Goal: Transaction & Acquisition: Purchase product/service

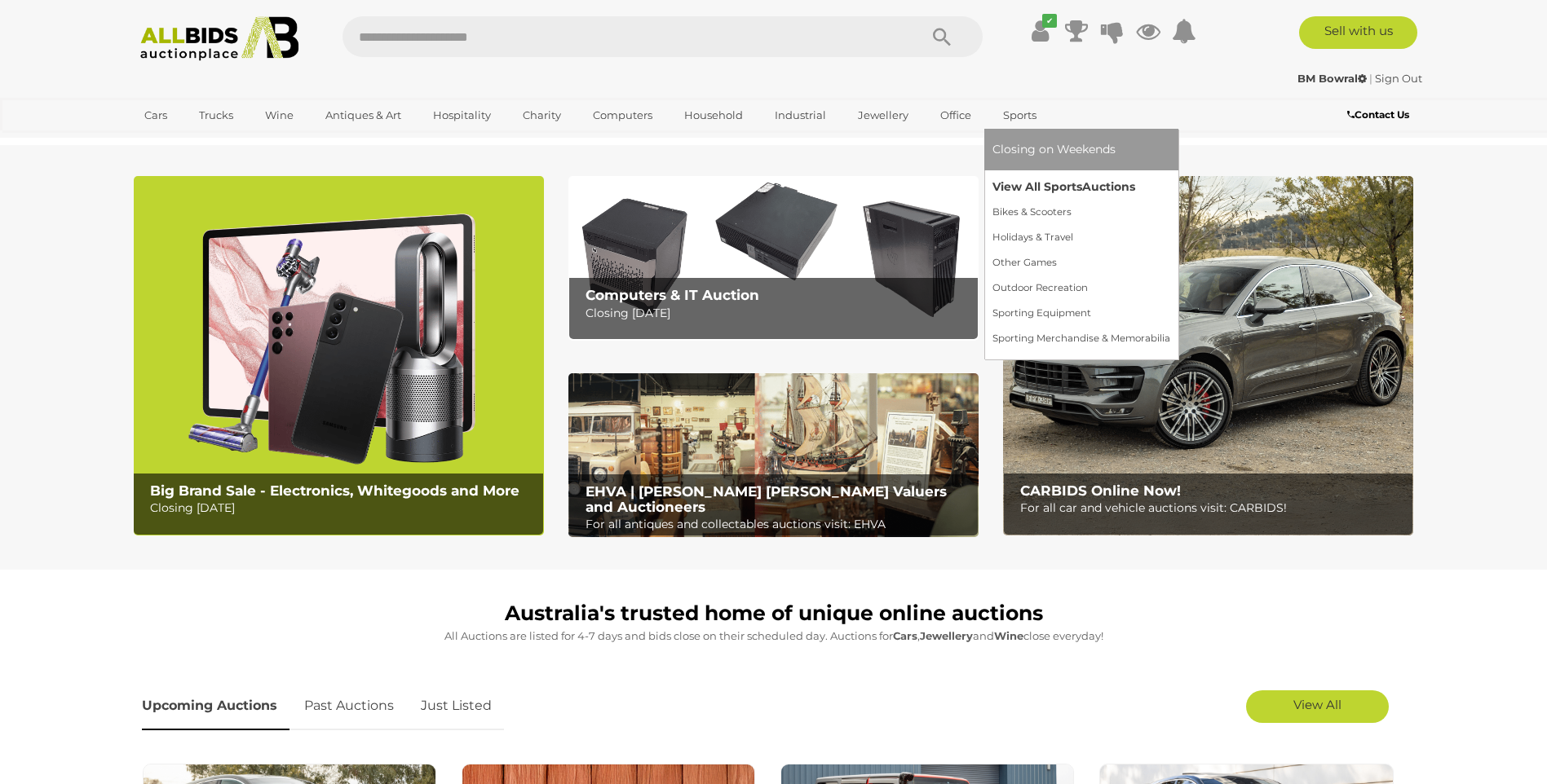
click at [1013, 187] on link "View All Sports Auctions" at bounding box center [1081, 187] width 178 height 25
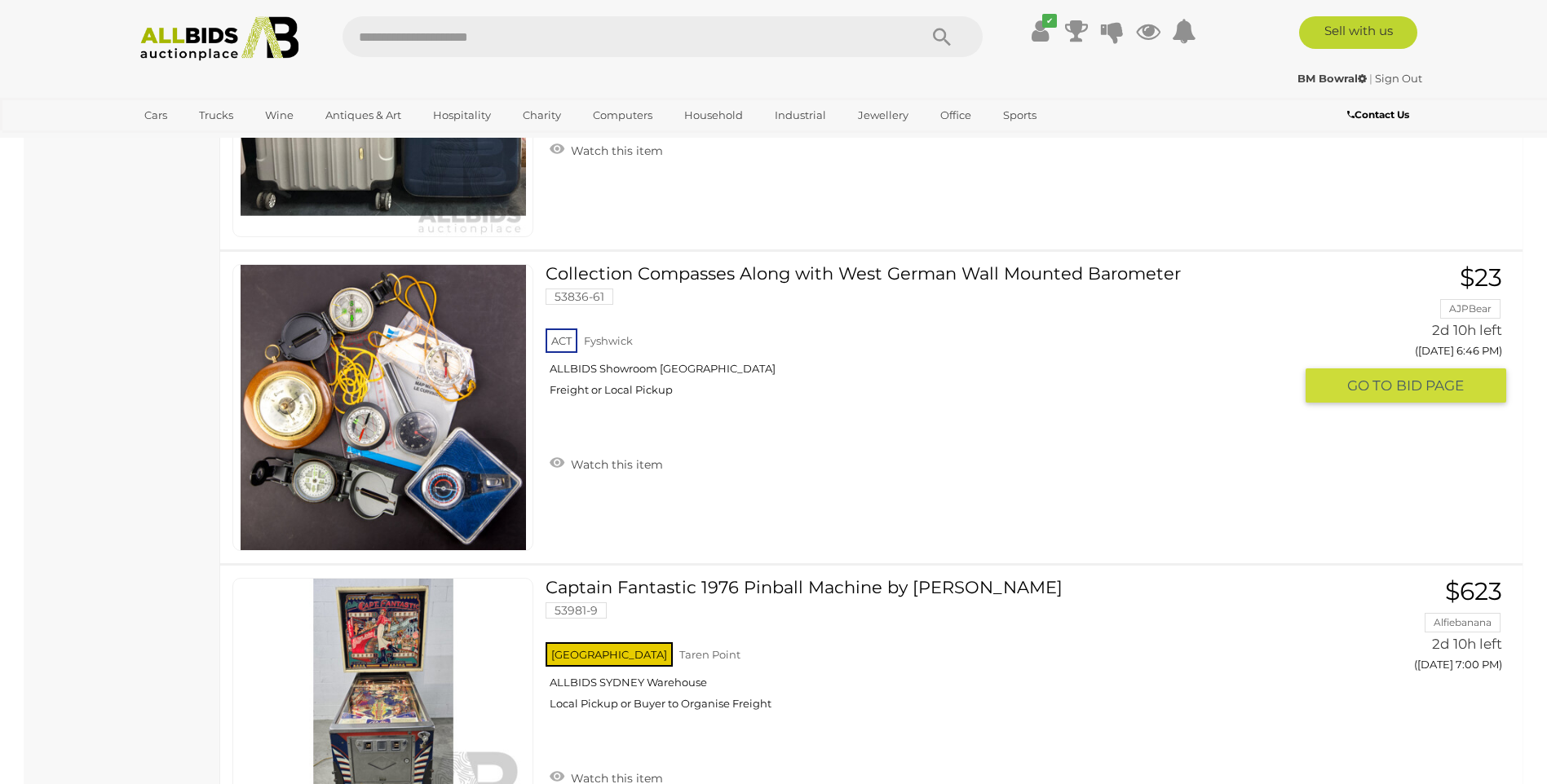
scroll to position [2934, 0]
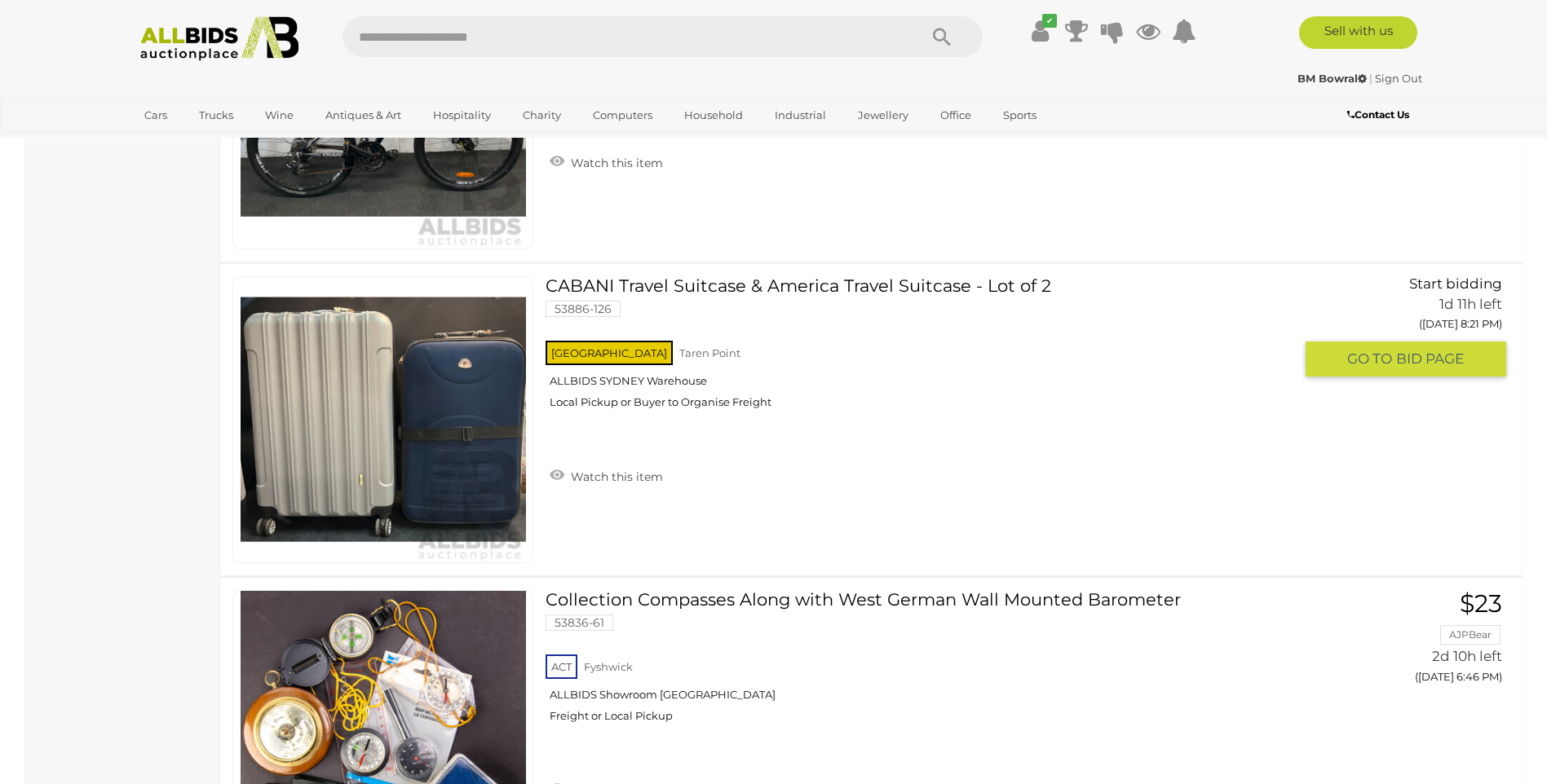
click at [684, 293] on link "CABANI Travel Suitcase & America Travel Suitcase - Lot of 2 53886-126 NSW Taren…" at bounding box center [925, 349] width 735 height 145
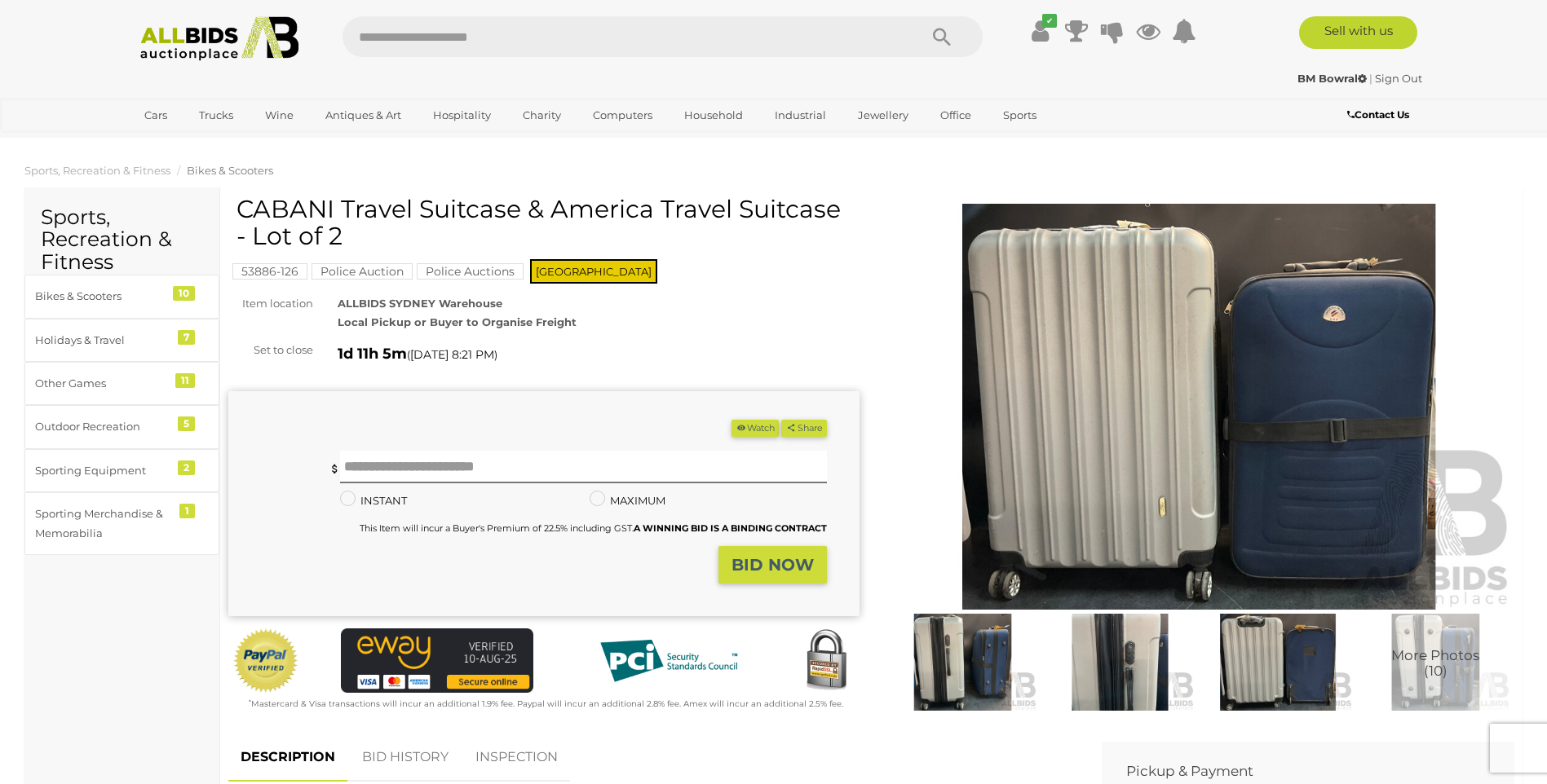
click at [1111, 405] on img at bounding box center [1199, 407] width 631 height 407
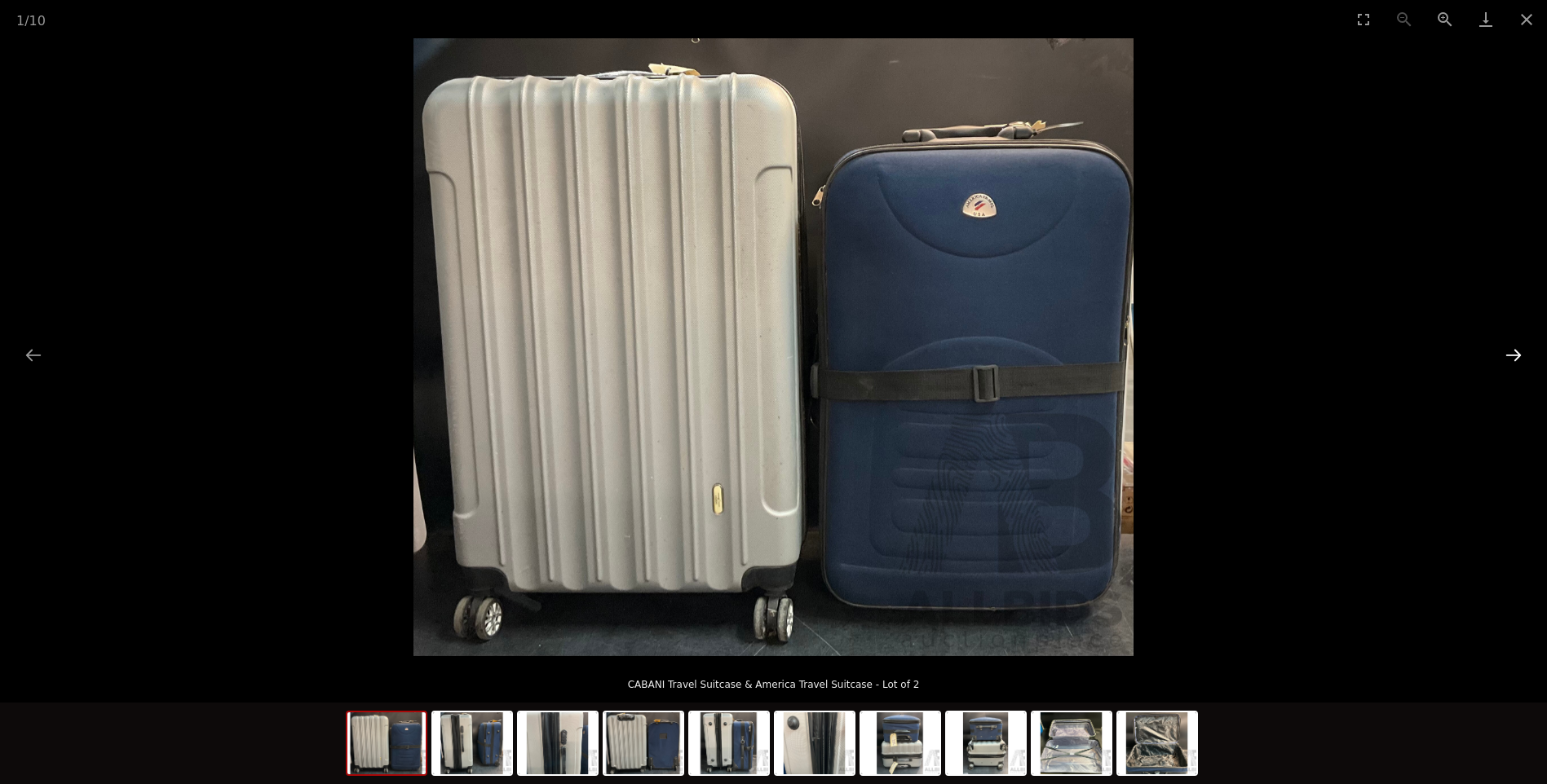
click at [1515, 354] on button "Next slide" at bounding box center [1514, 355] width 34 height 32
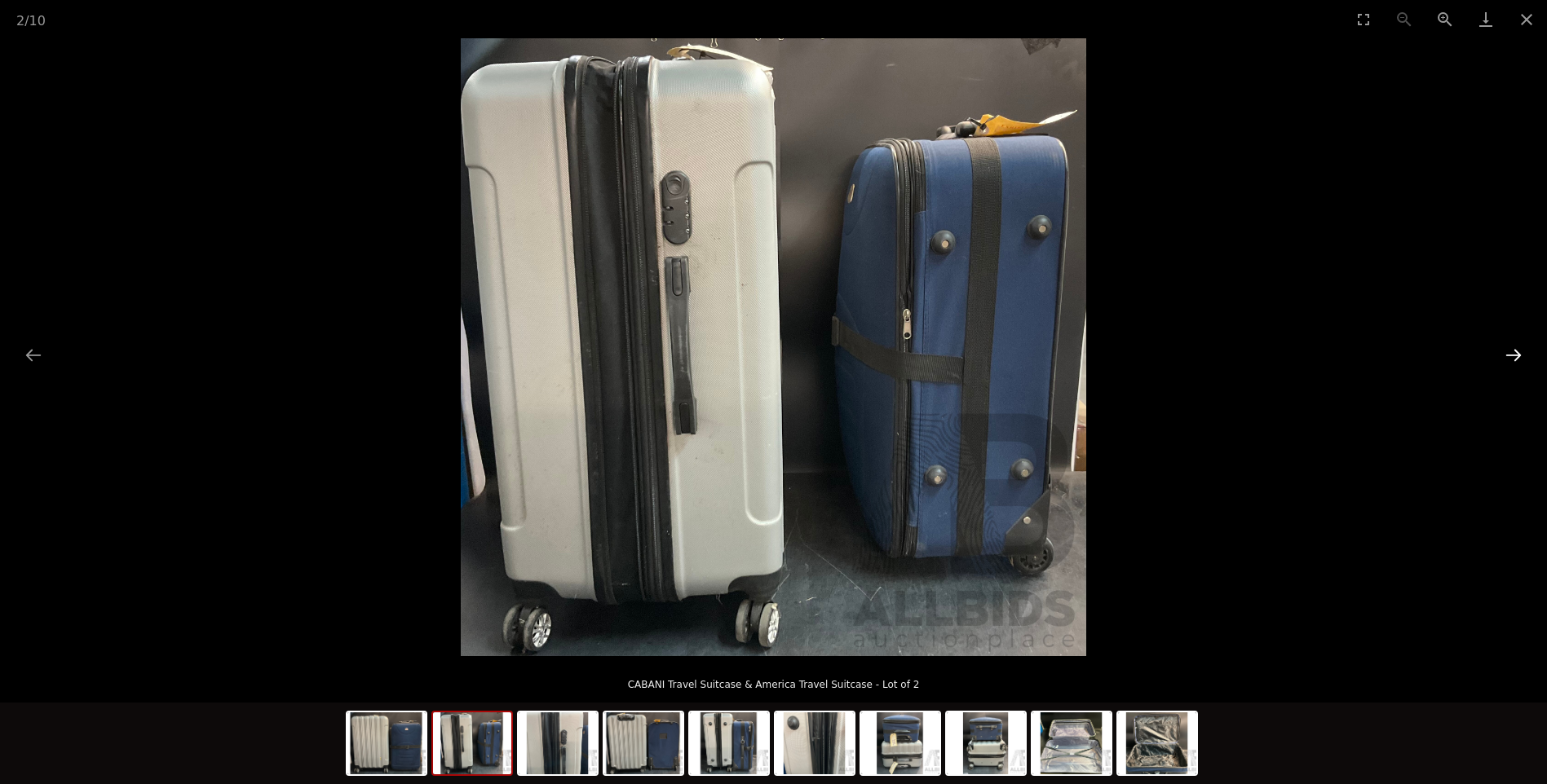
click at [1515, 354] on button "Next slide" at bounding box center [1514, 355] width 34 height 32
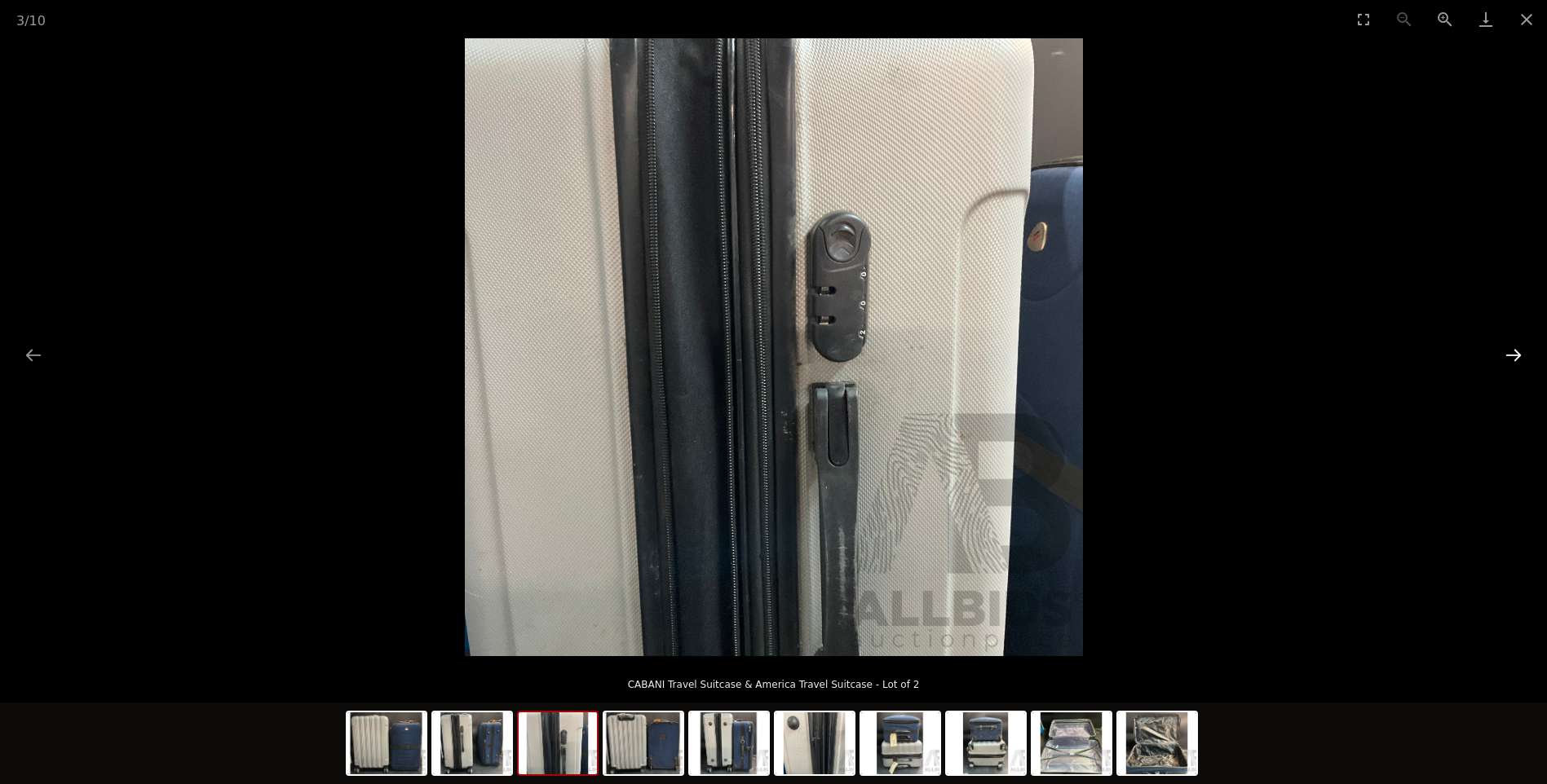
click at [1515, 354] on button "Next slide" at bounding box center [1514, 355] width 34 height 32
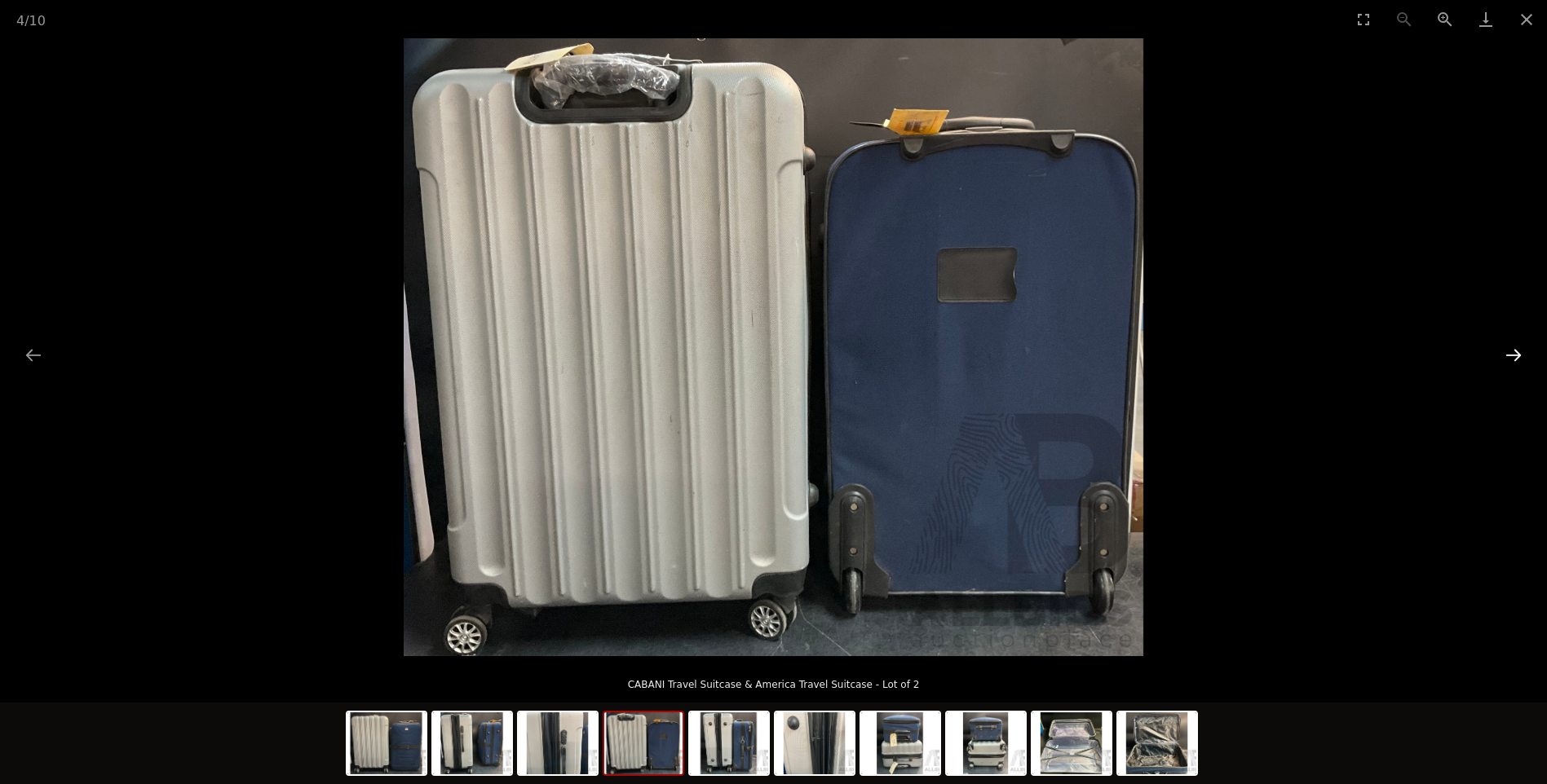
click at [1514, 354] on button "Next slide" at bounding box center [1514, 355] width 34 height 32
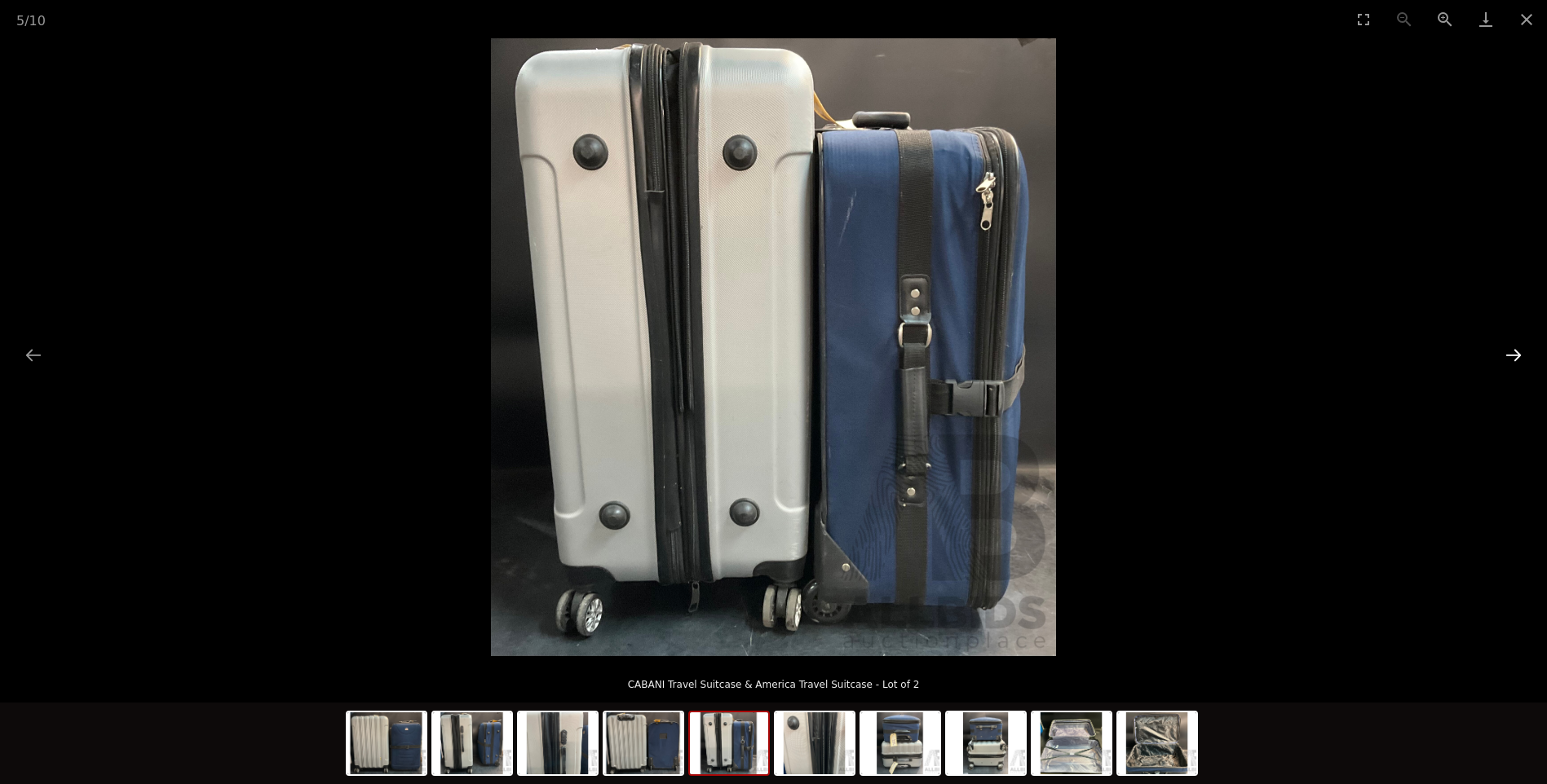
click at [1514, 354] on button "Next slide" at bounding box center [1514, 355] width 34 height 32
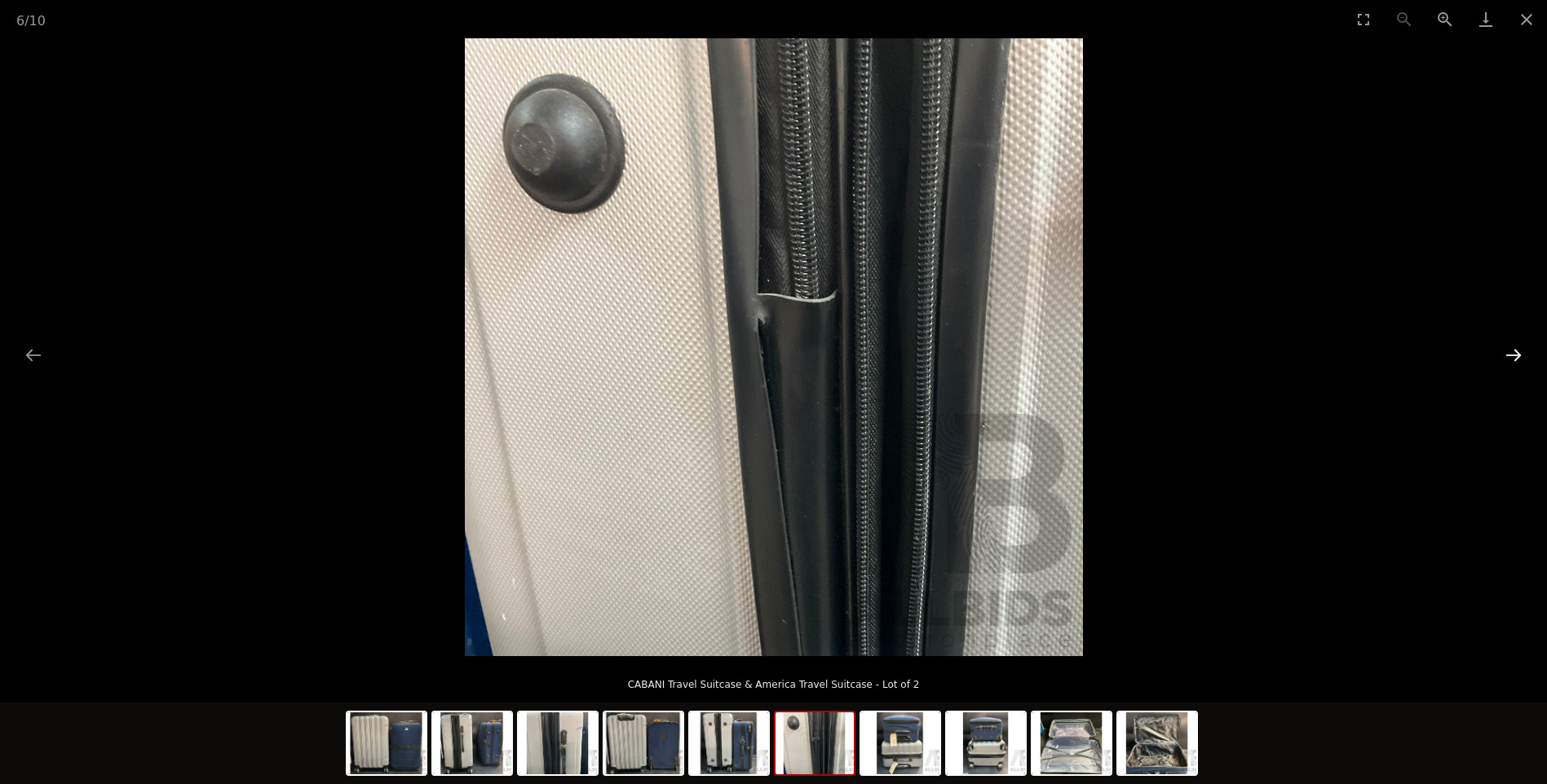
click at [1511, 352] on button "Next slide" at bounding box center [1514, 355] width 34 height 32
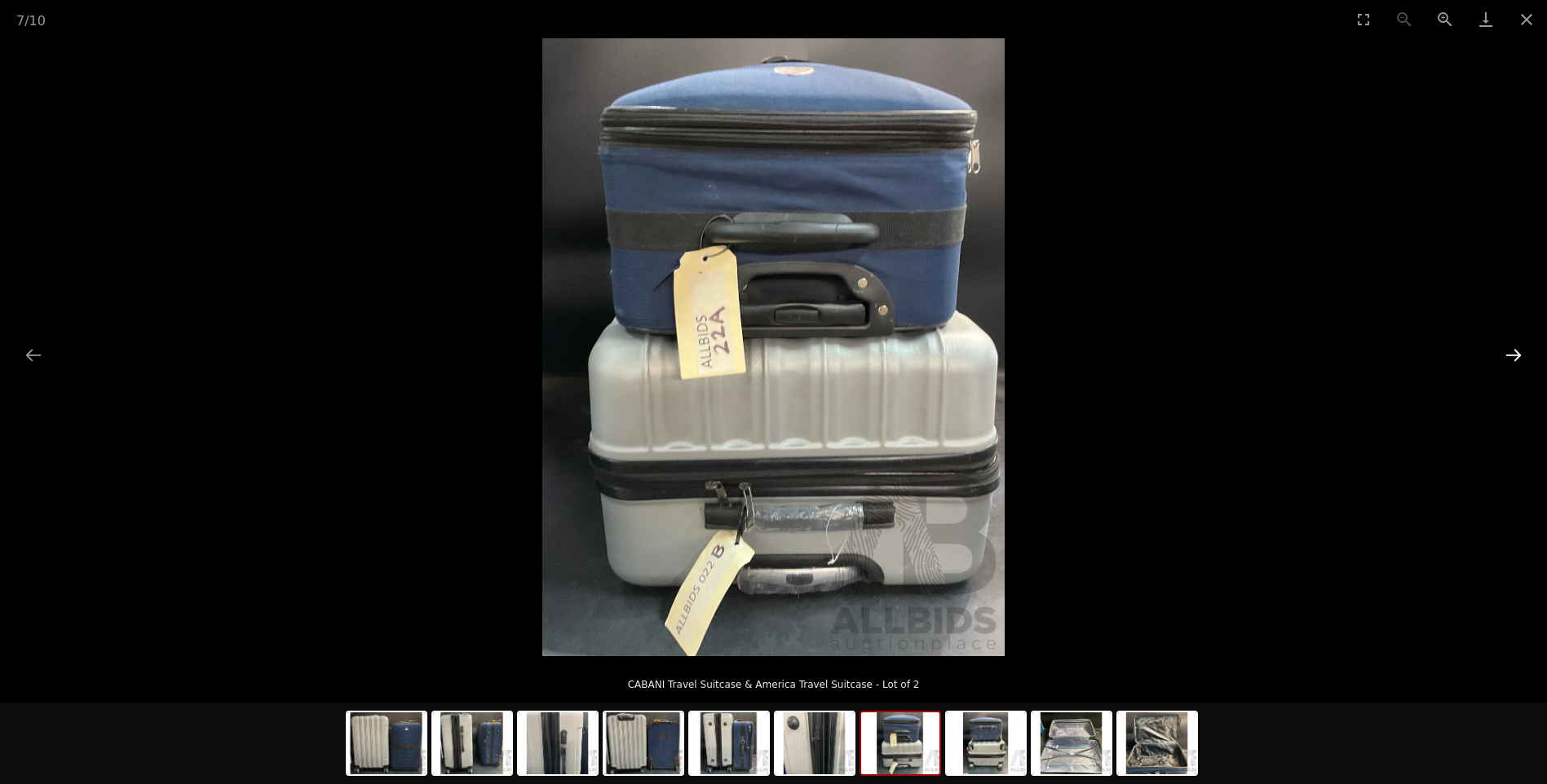
click at [1511, 352] on button "Next slide" at bounding box center [1514, 355] width 34 height 32
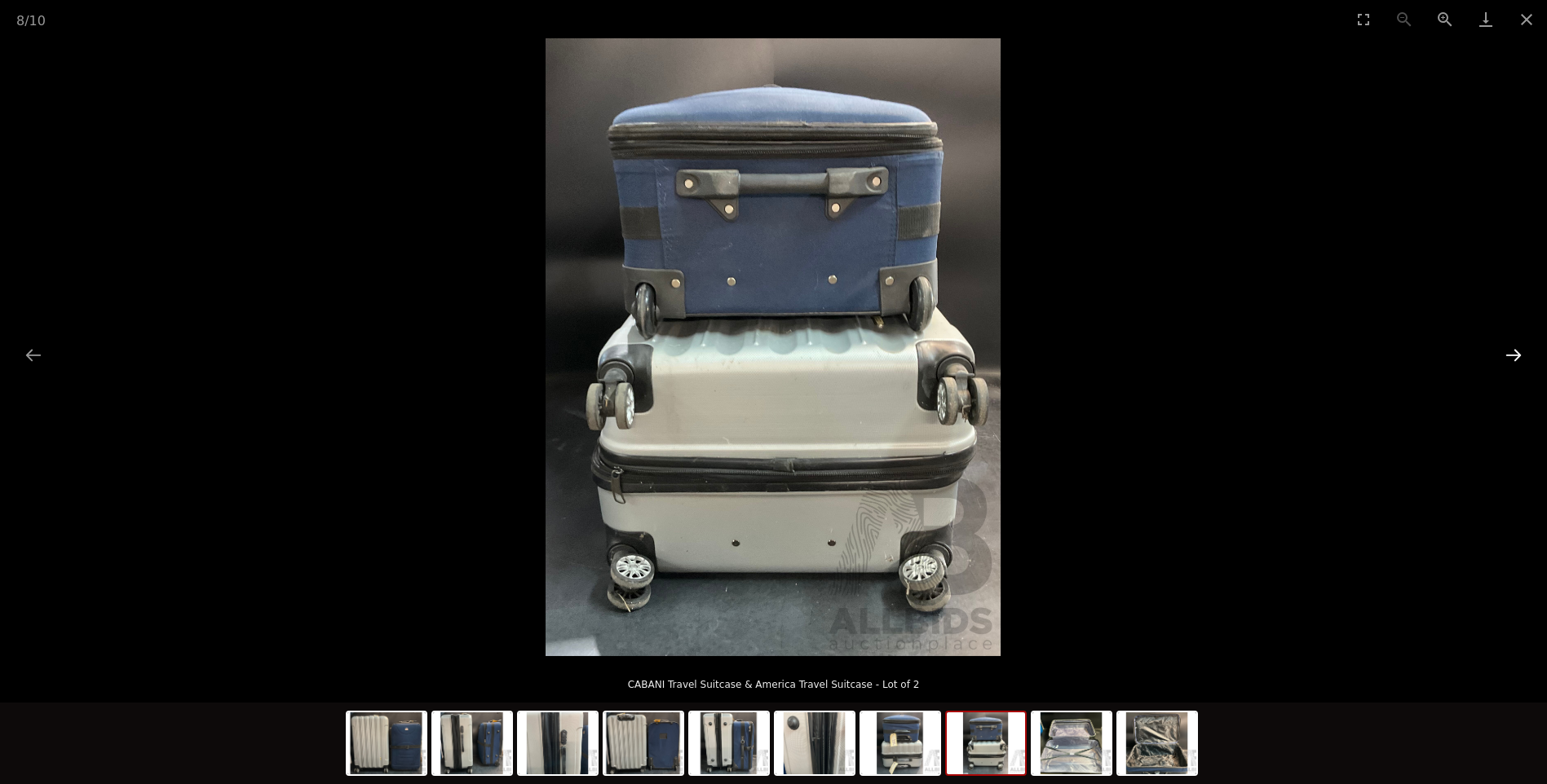
click at [1511, 352] on button "Next slide" at bounding box center [1514, 355] width 34 height 32
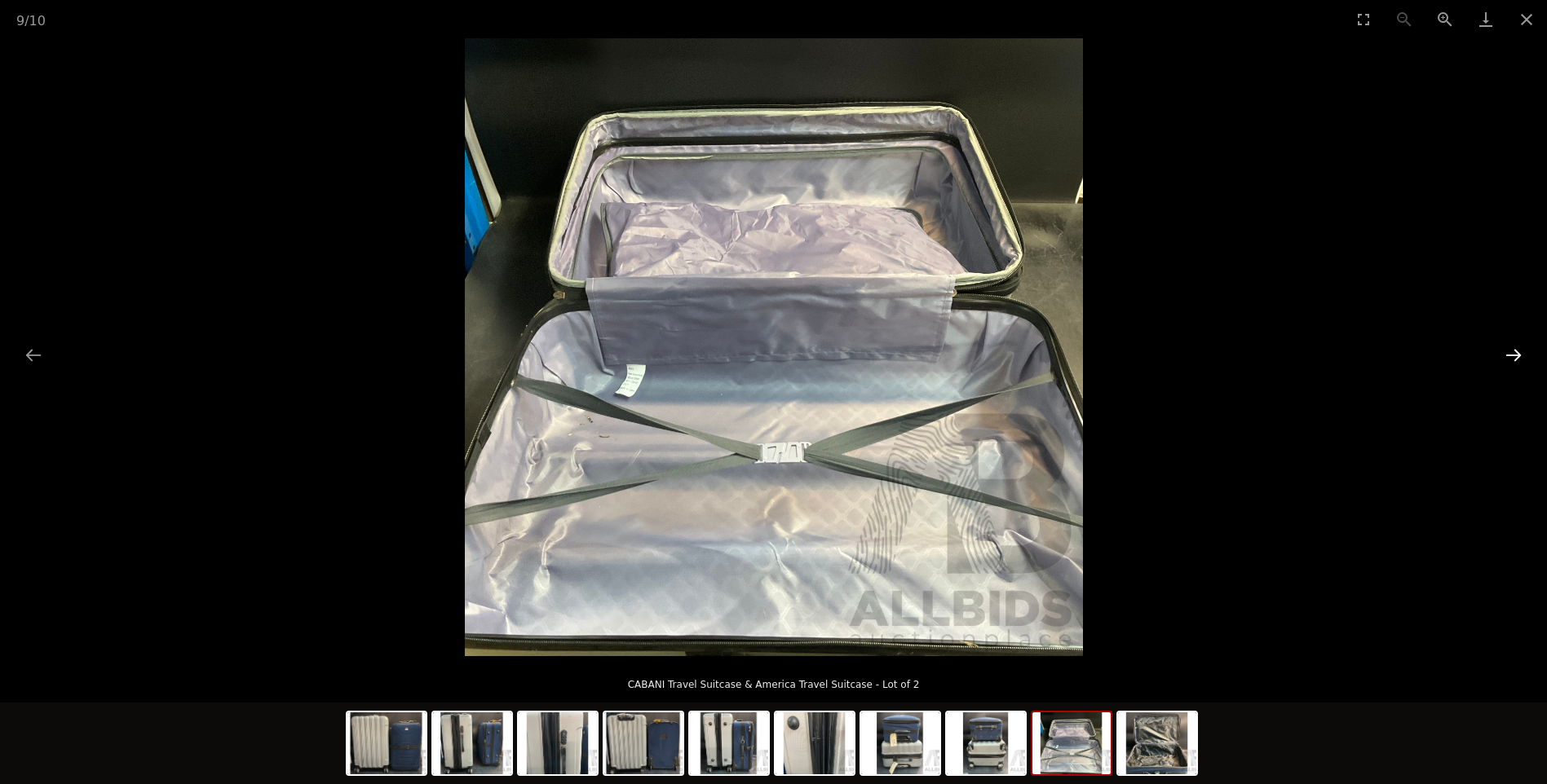
click at [1511, 352] on button "Next slide" at bounding box center [1514, 355] width 34 height 32
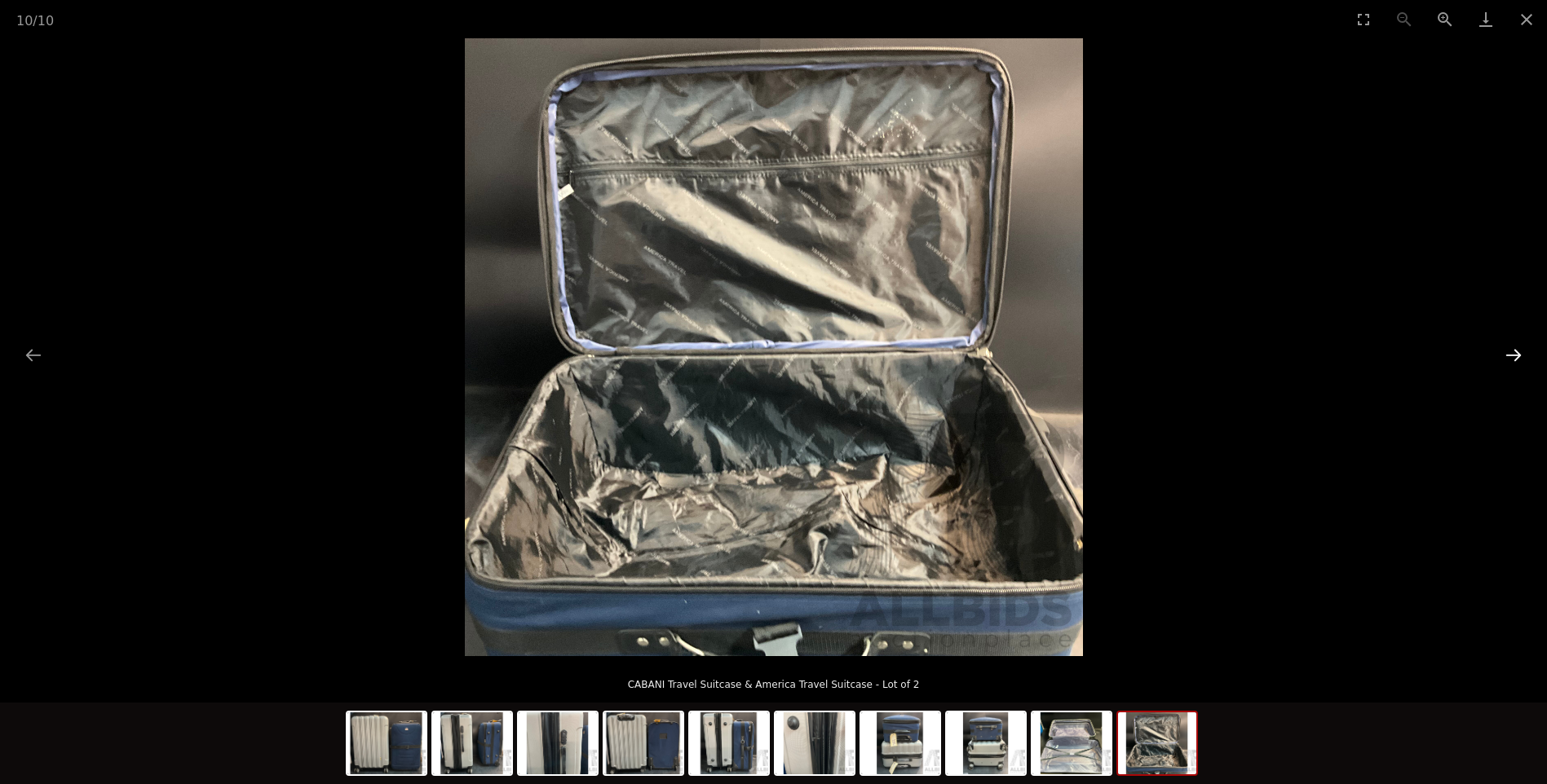
click at [1511, 352] on button "Next slide" at bounding box center [1514, 355] width 34 height 32
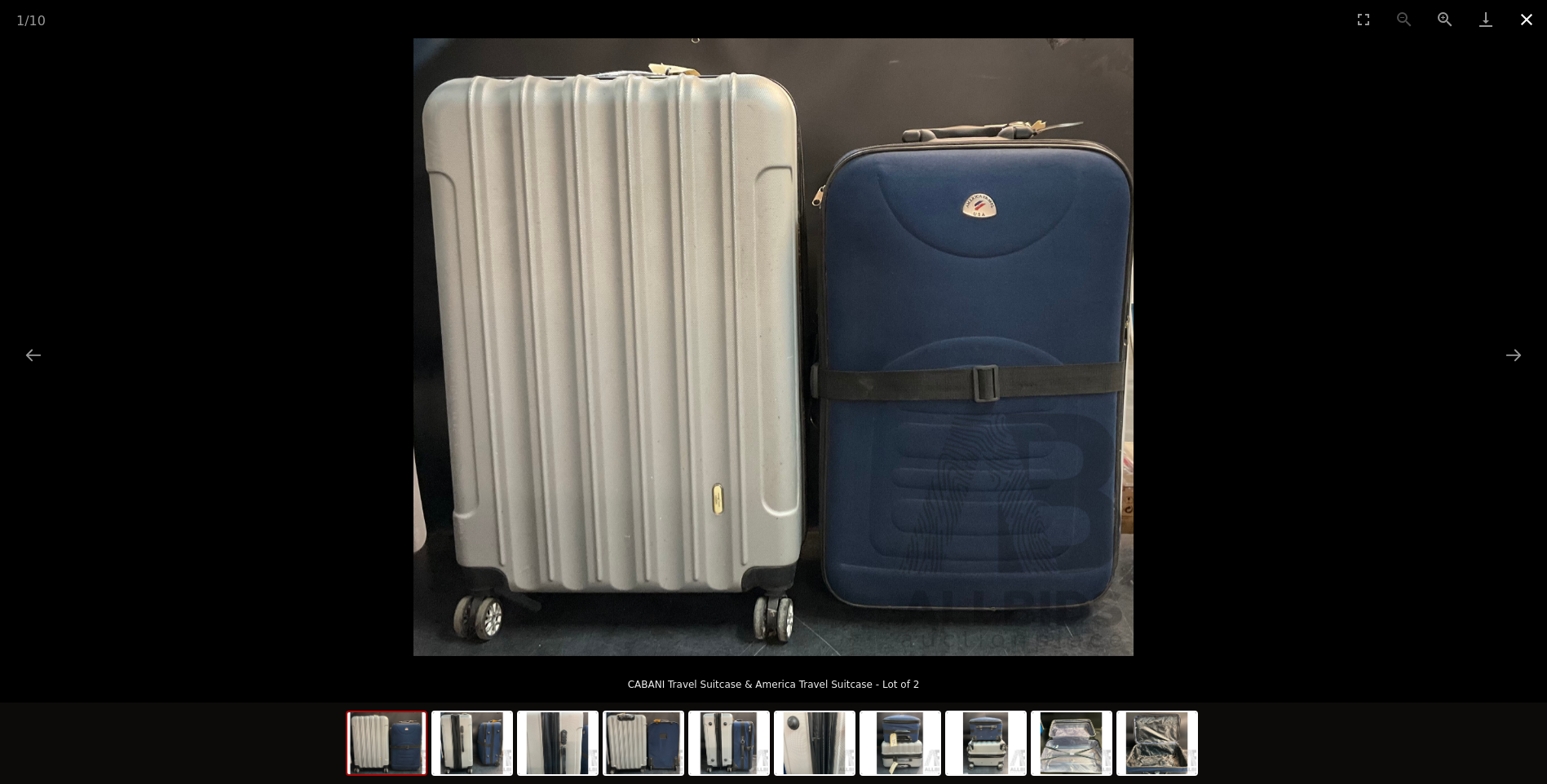
click at [1523, 11] on button "Close gallery" at bounding box center [1527, 19] width 41 height 38
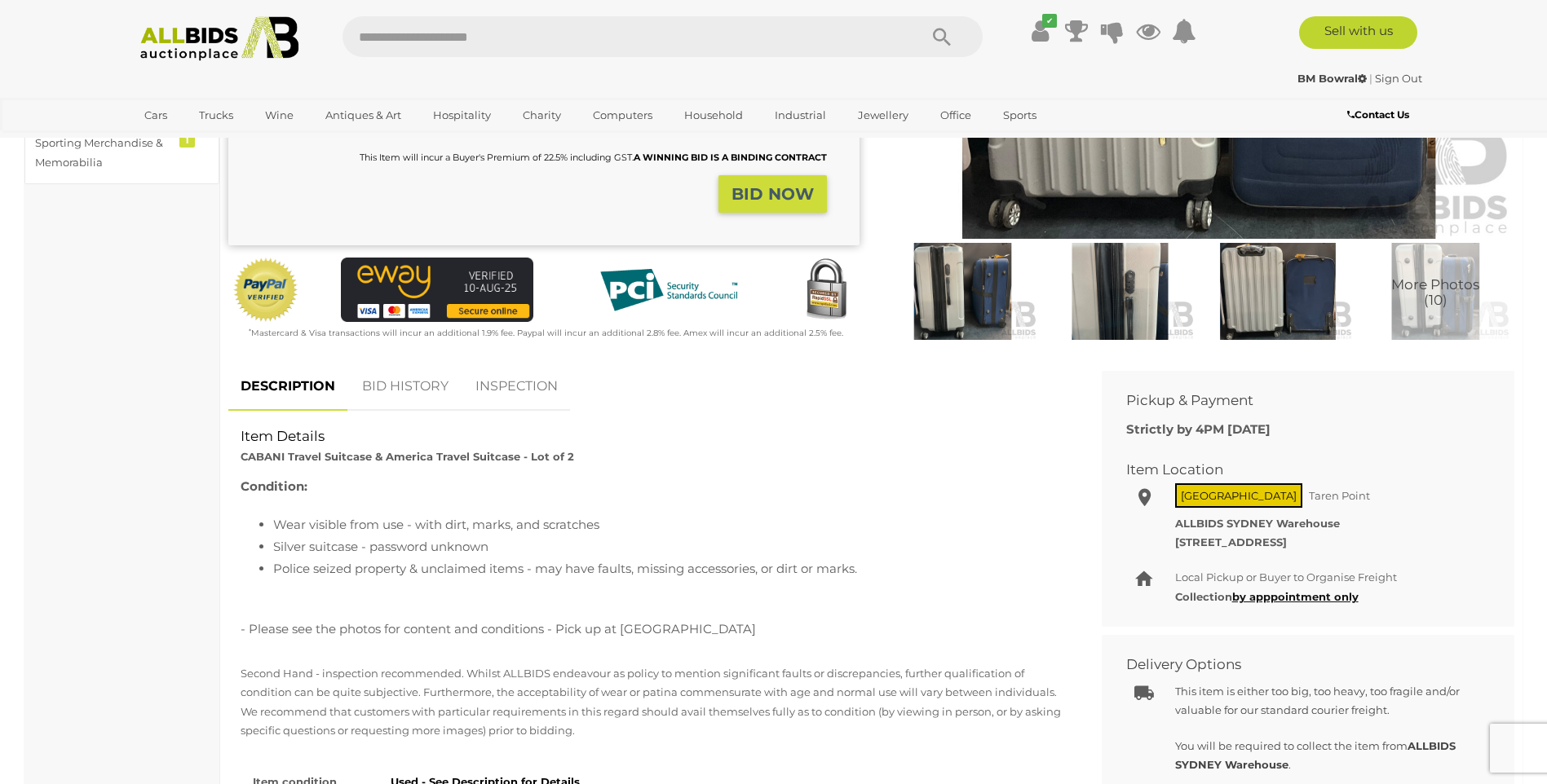
scroll to position [163, 0]
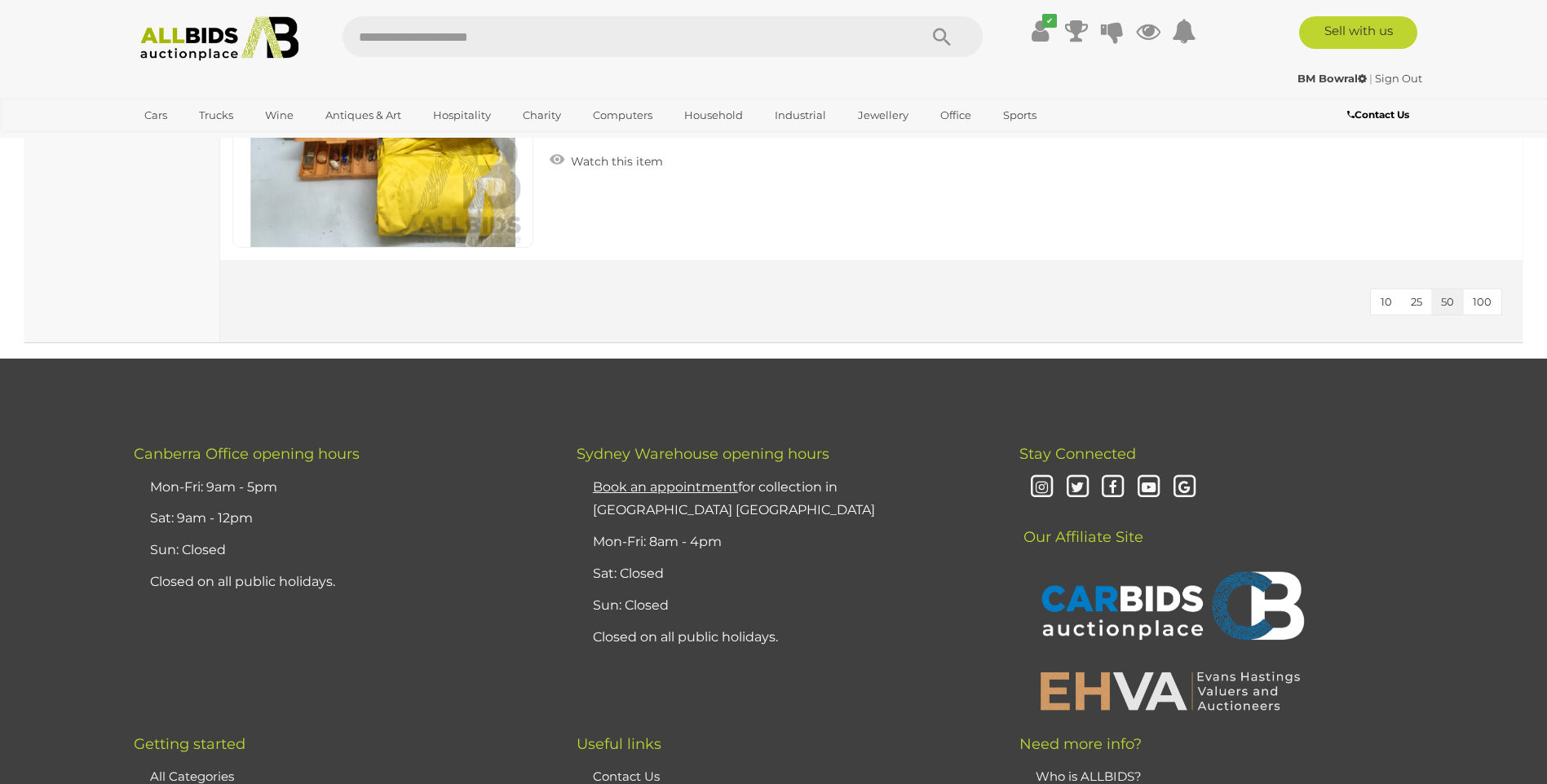
scroll to position [10859, 0]
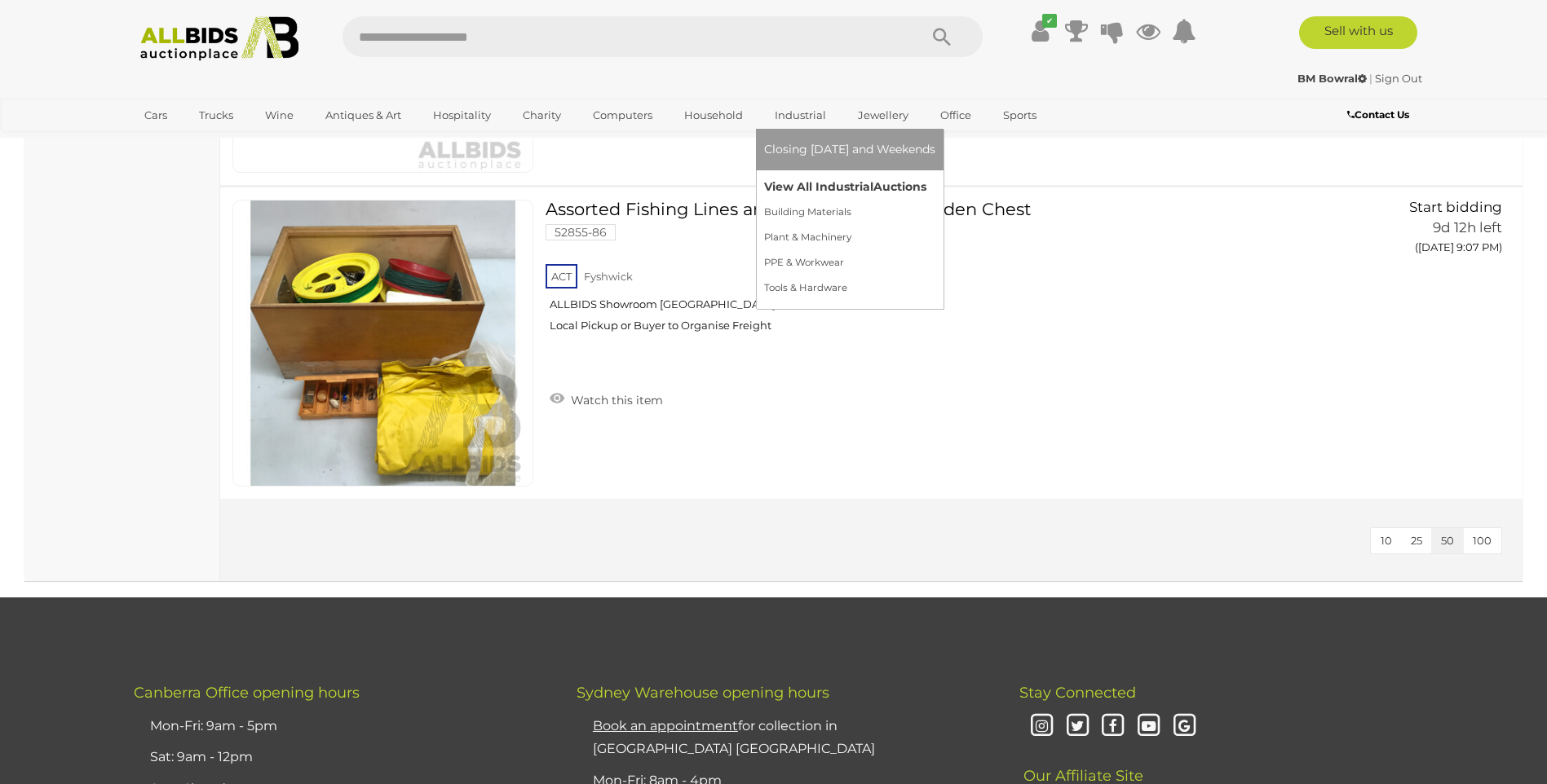
click at [807, 187] on link "View All Industrial Auctions" at bounding box center [849, 187] width 171 height 25
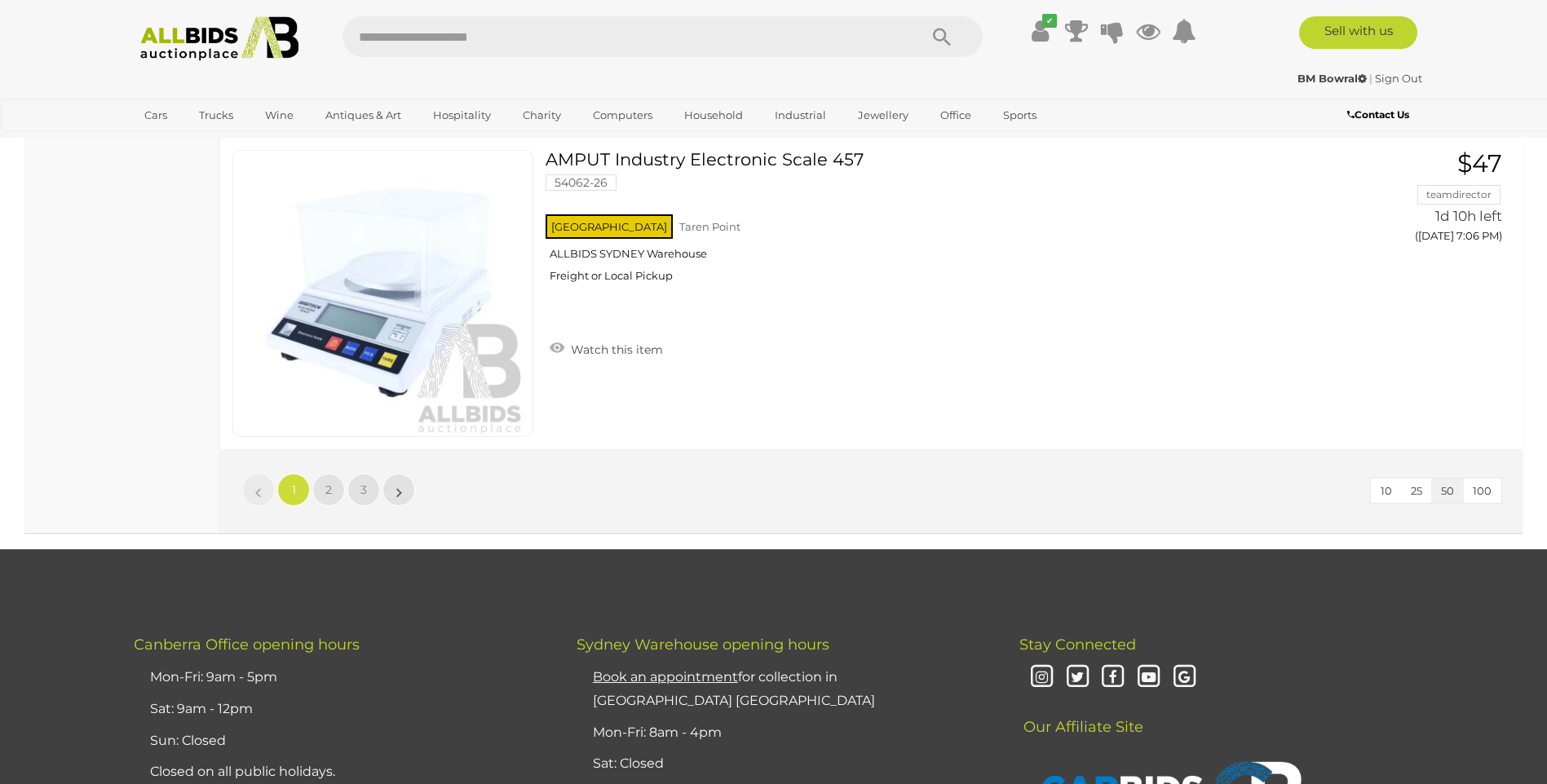
scroll to position [15734, 0]
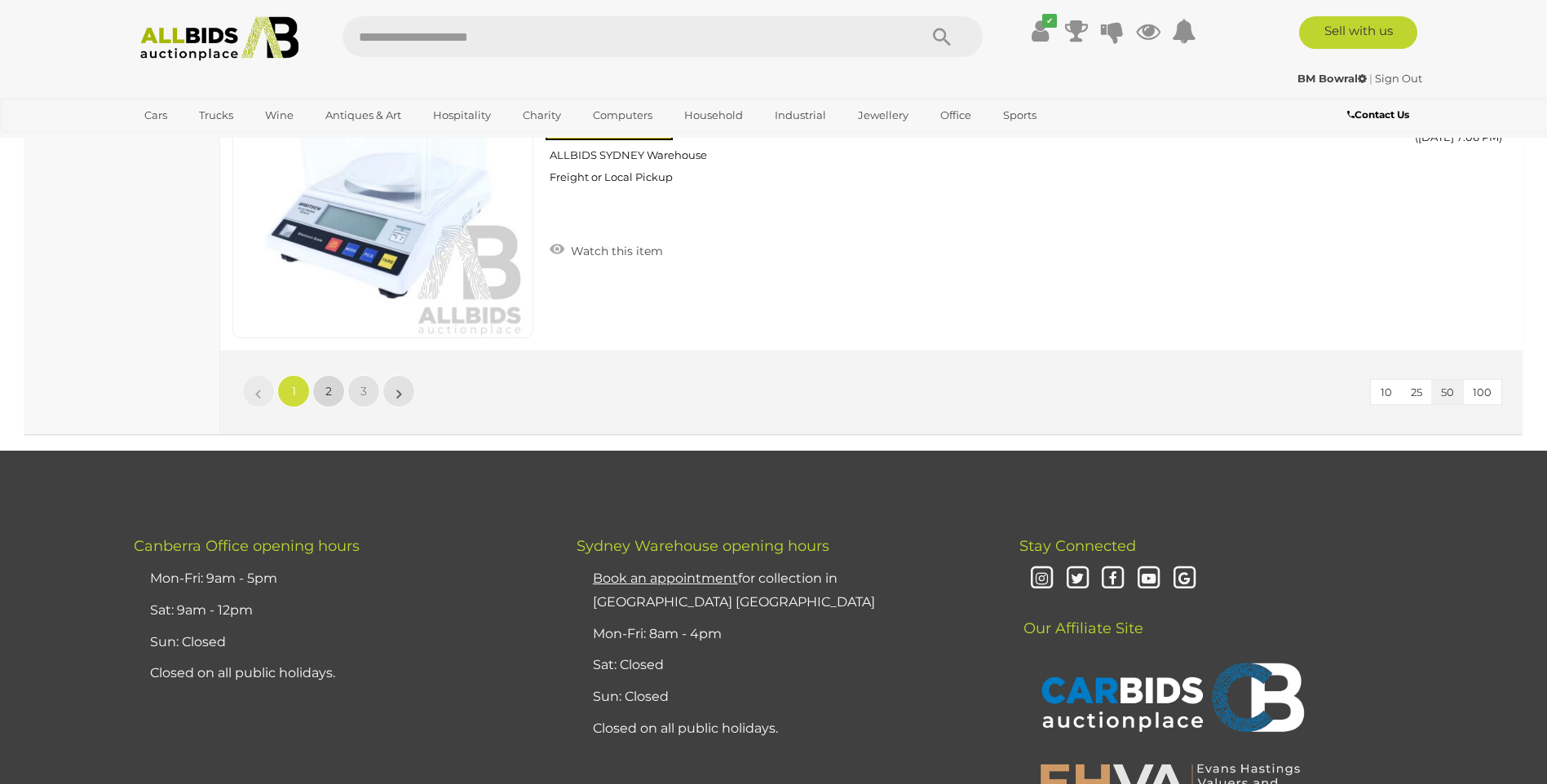
click at [327, 393] on span "2" at bounding box center [329, 392] width 7 height 15
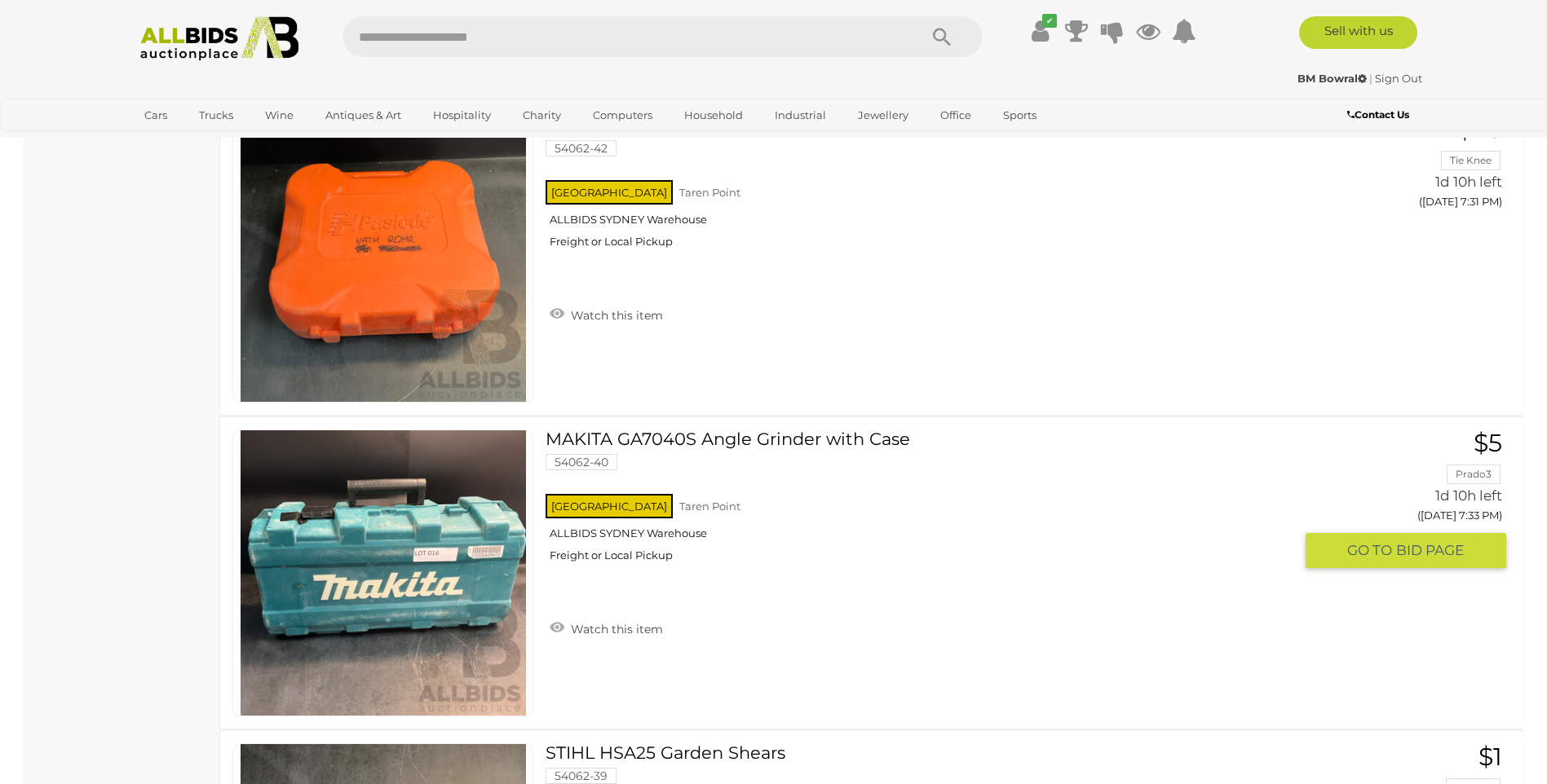
scroll to position [5282, 0]
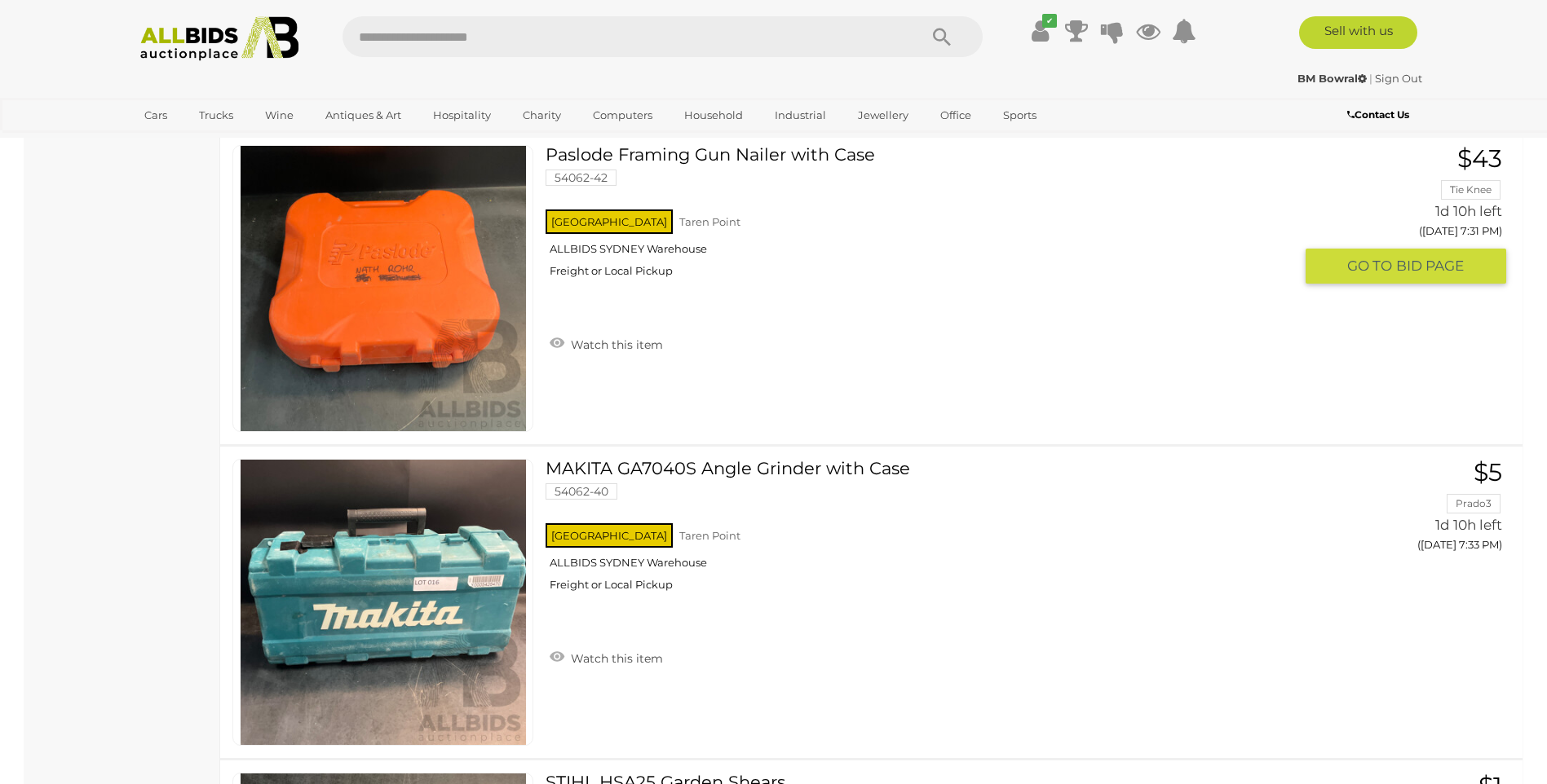
click at [707, 153] on link "Paslode Framing Gun Nailer with Case 54062-42 NSW Taren Point ALLBIDS SYDNEY Wa…" at bounding box center [925, 218] width 735 height 145
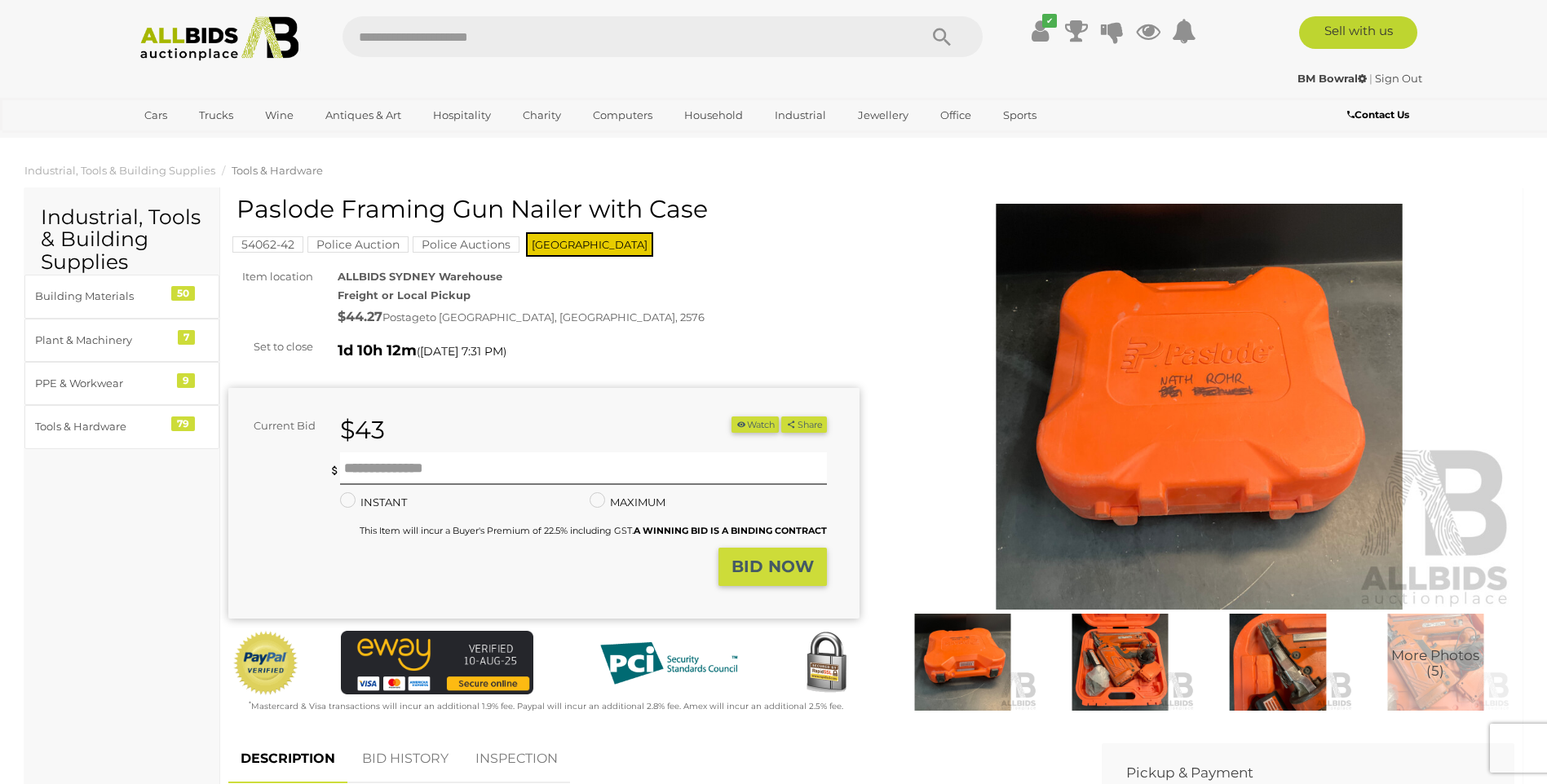
click at [1212, 423] on img at bounding box center [1199, 407] width 631 height 407
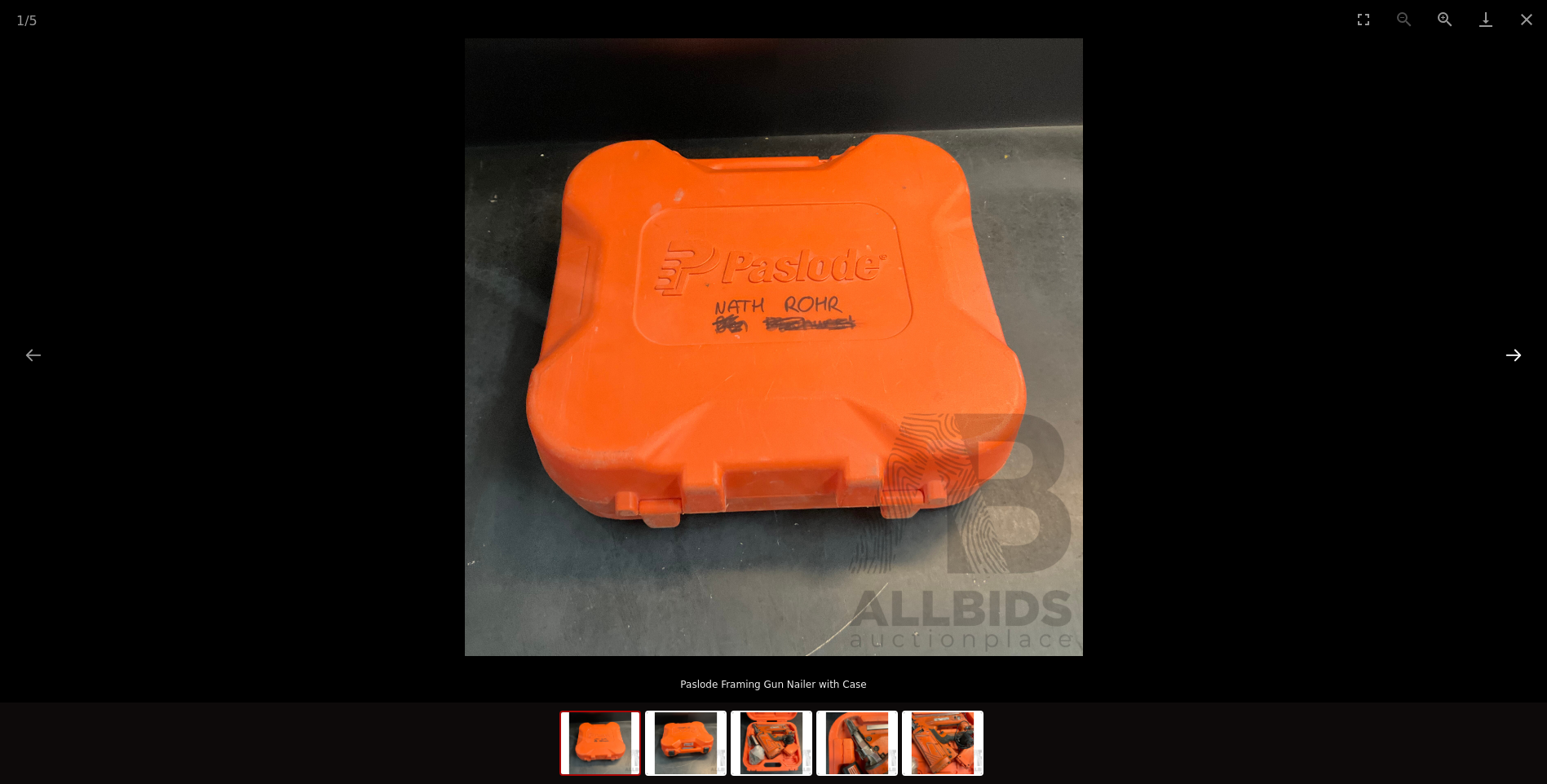
click at [1513, 353] on button "Next slide" at bounding box center [1514, 355] width 34 height 32
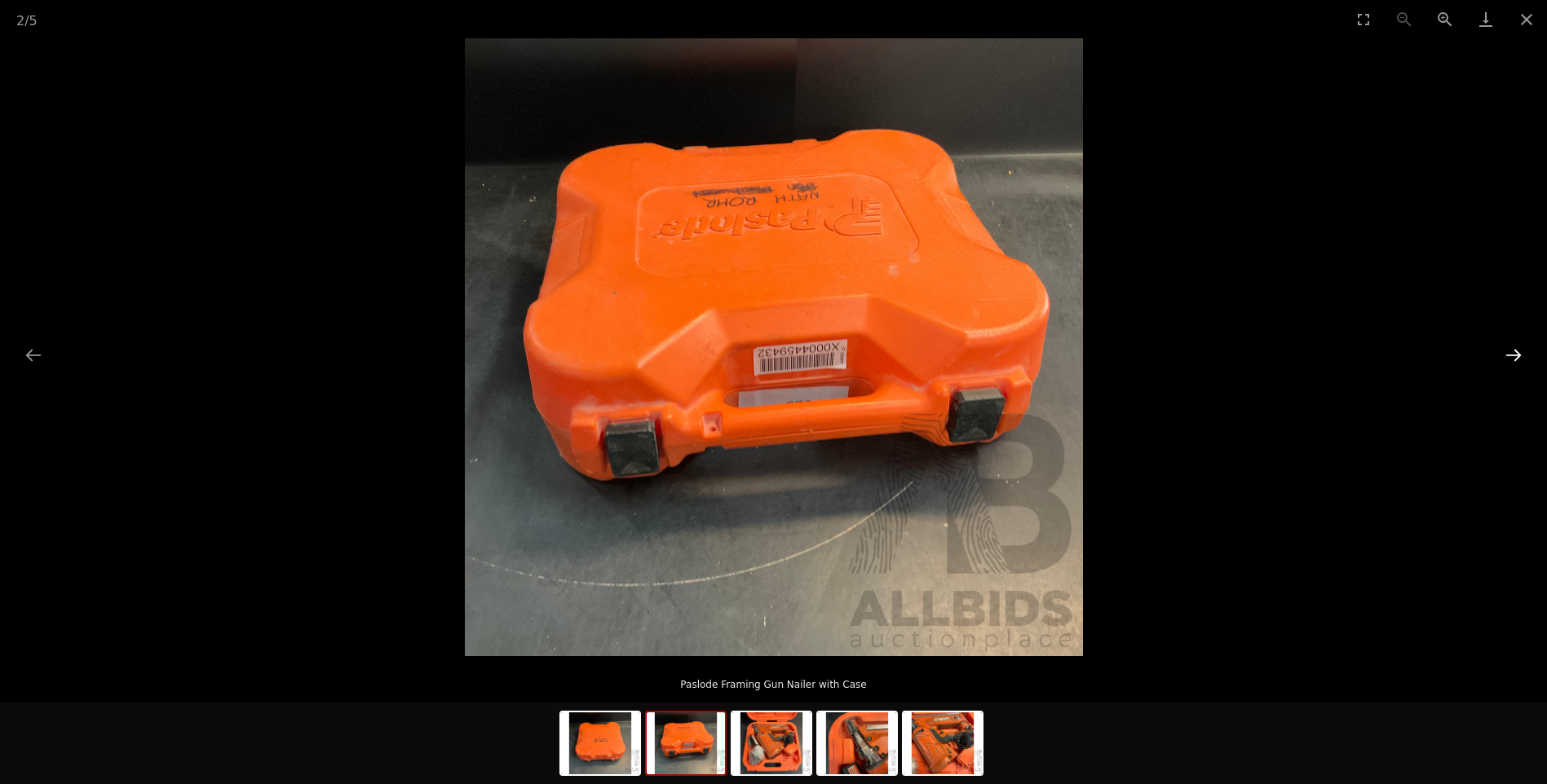
click at [1513, 353] on button "Next slide" at bounding box center [1514, 355] width 34 height 32
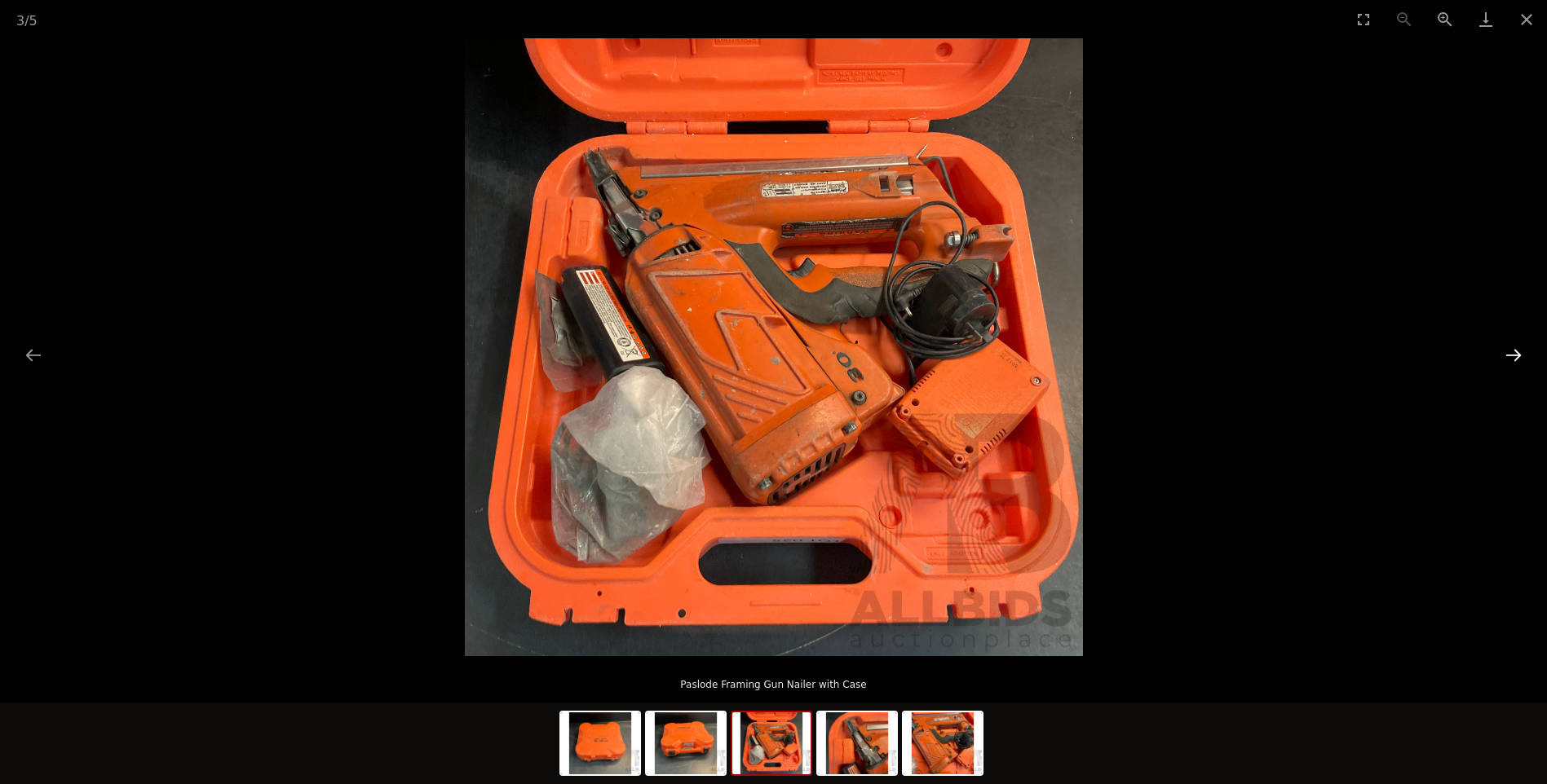
click at [1513, 353] on button "Next slide" at bounding box center [1514, 355] width 34 height 32
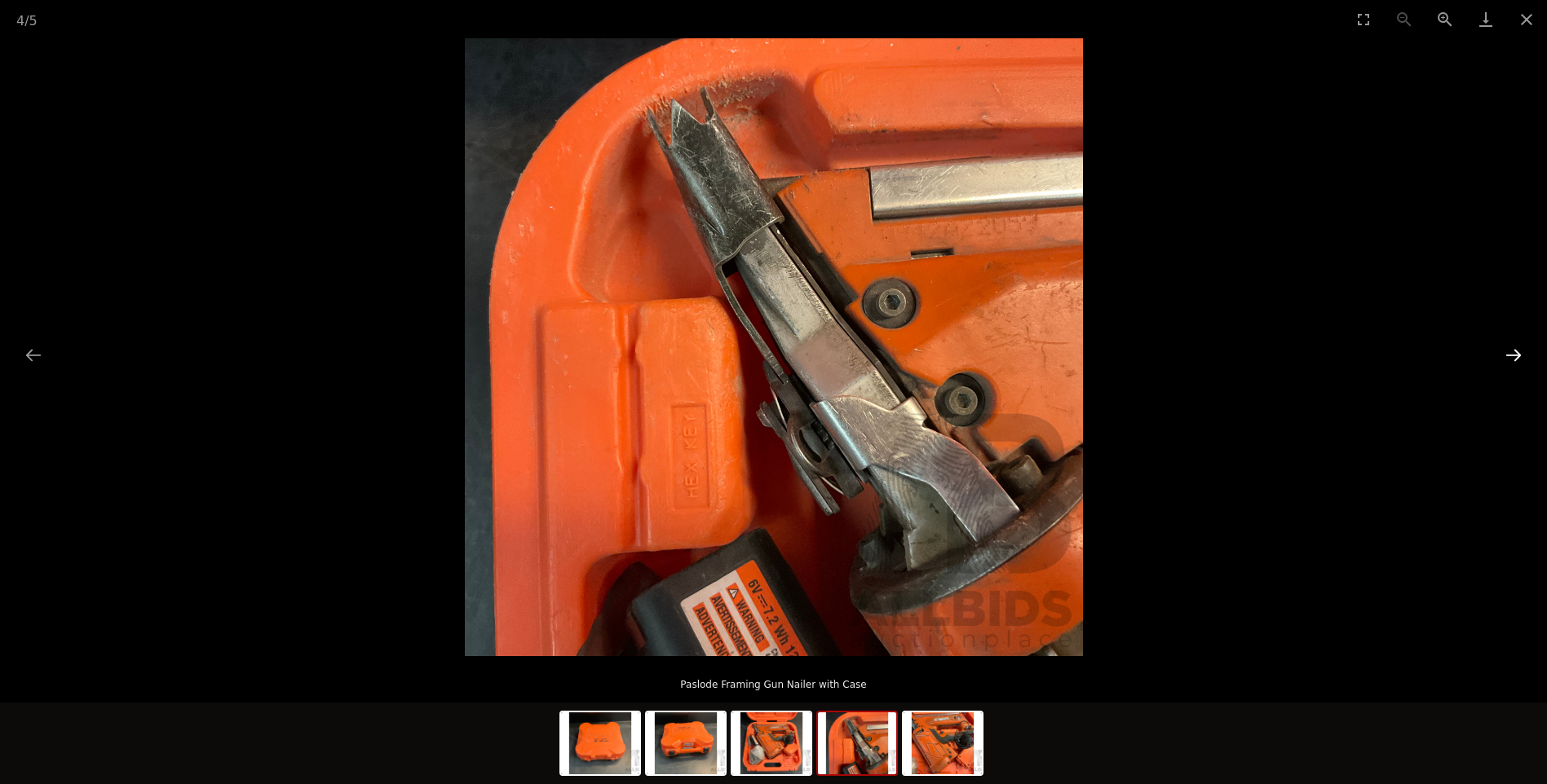
click at [1513, 353] on button "Next slide" at bounding box center [1514, 355] width 34 height 32
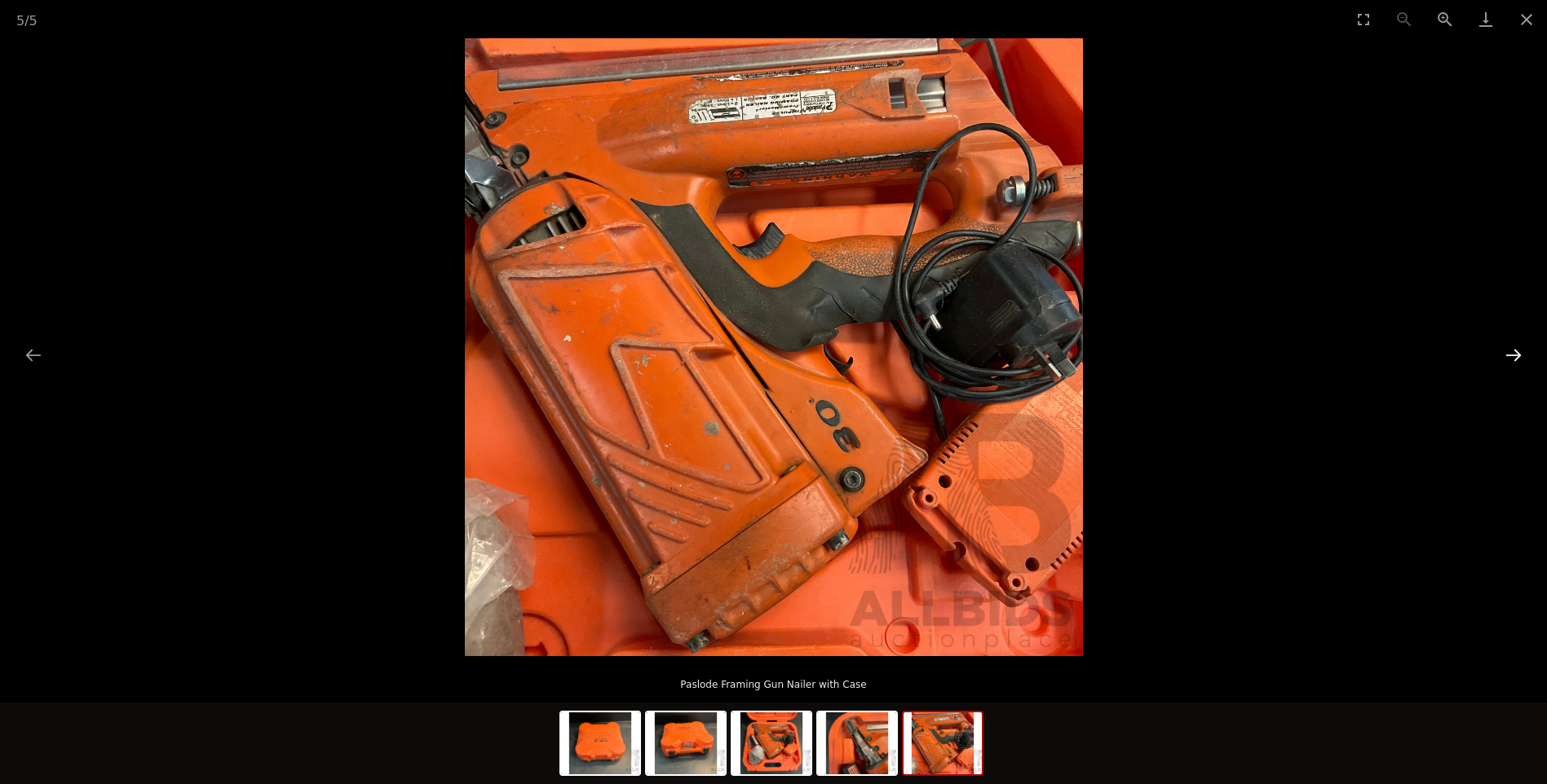
click at [1513, 353] on button "Next slide" at bounding box center [1514, 355] width 34 height 32
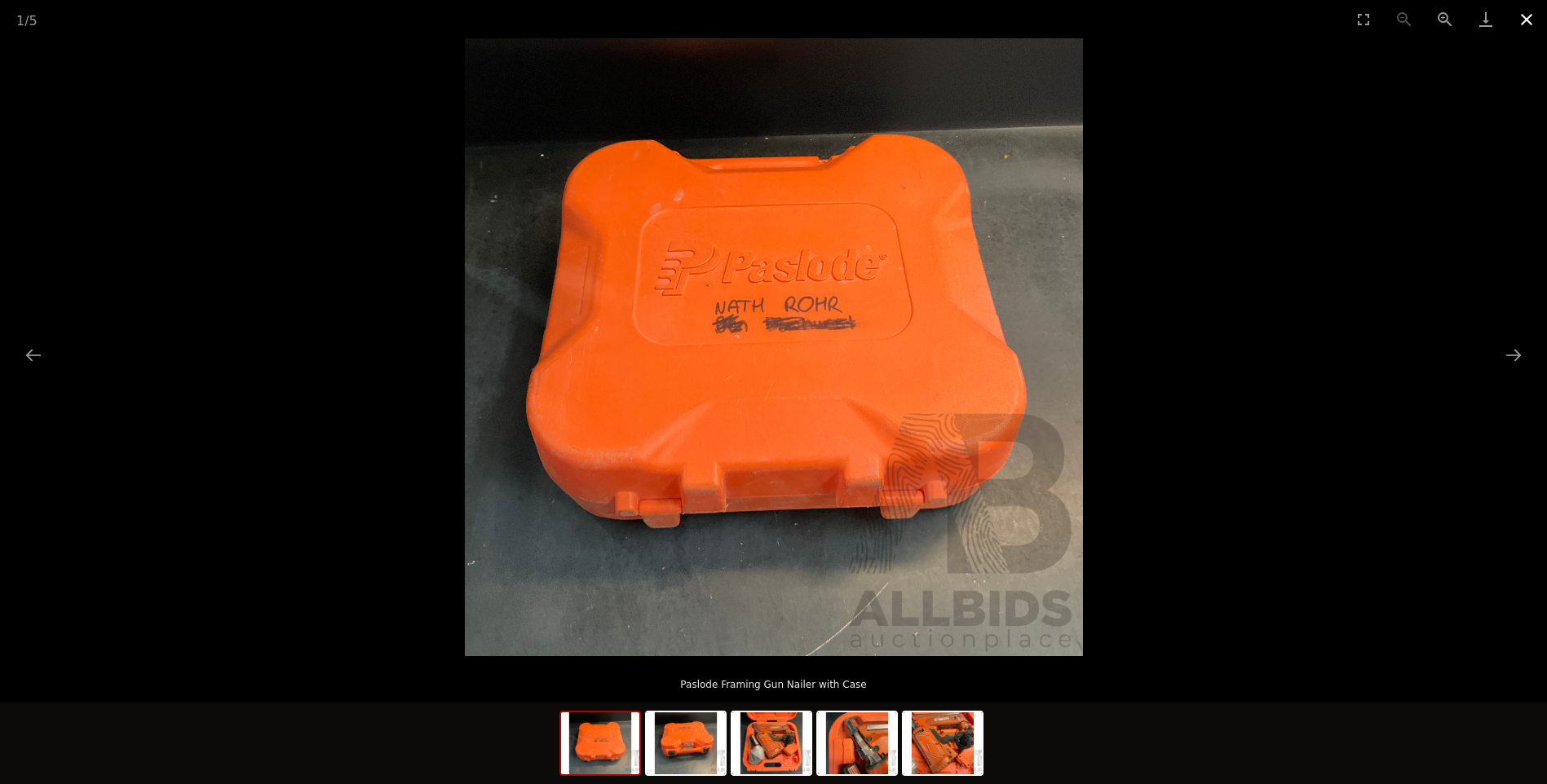
click at [1531, 16] on button "Close gallery" at bounding box center [1527, 19] width 41 height 38
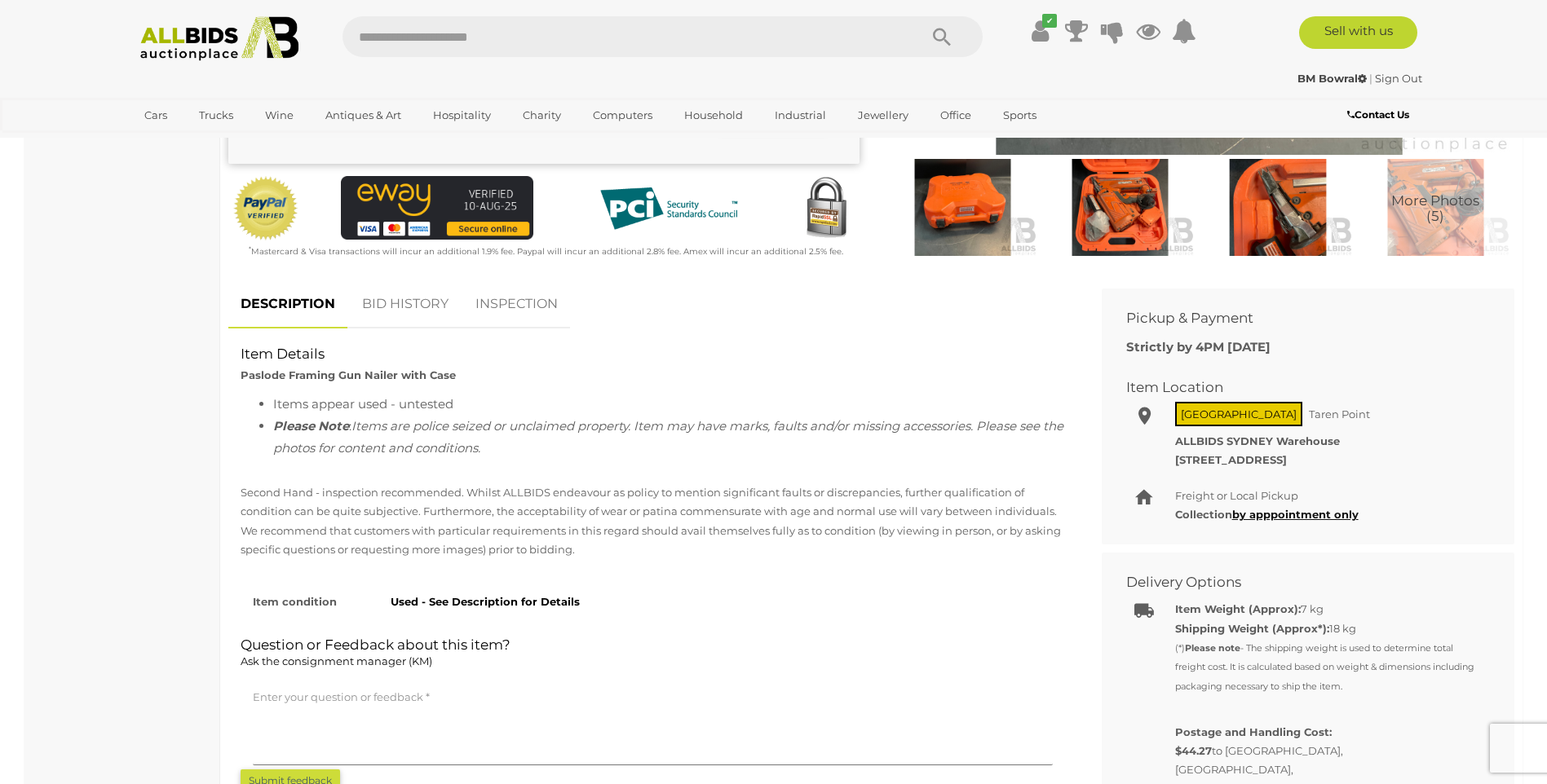
scroll to position [489, 0]
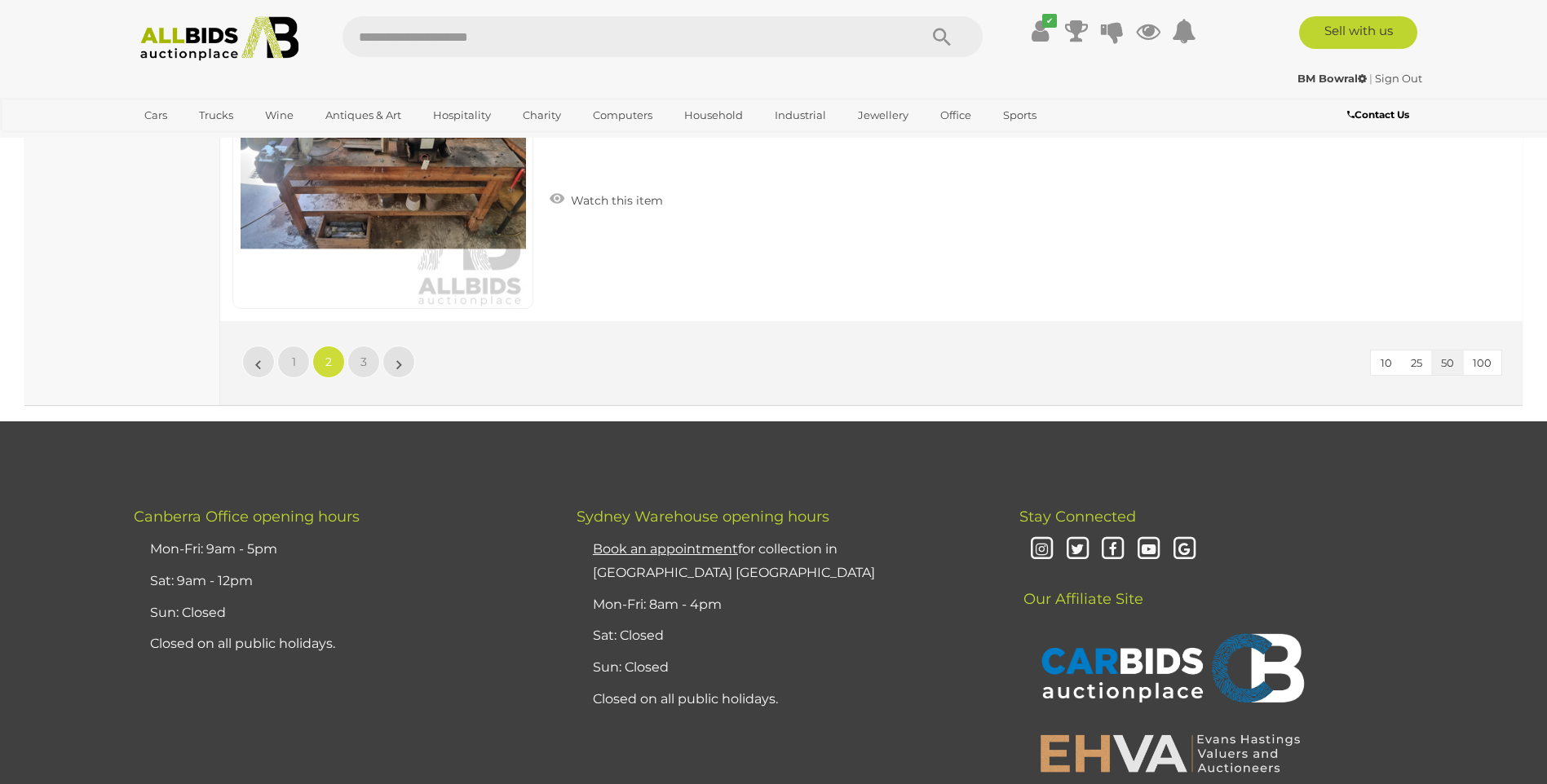
scroll to position [15765, 0]
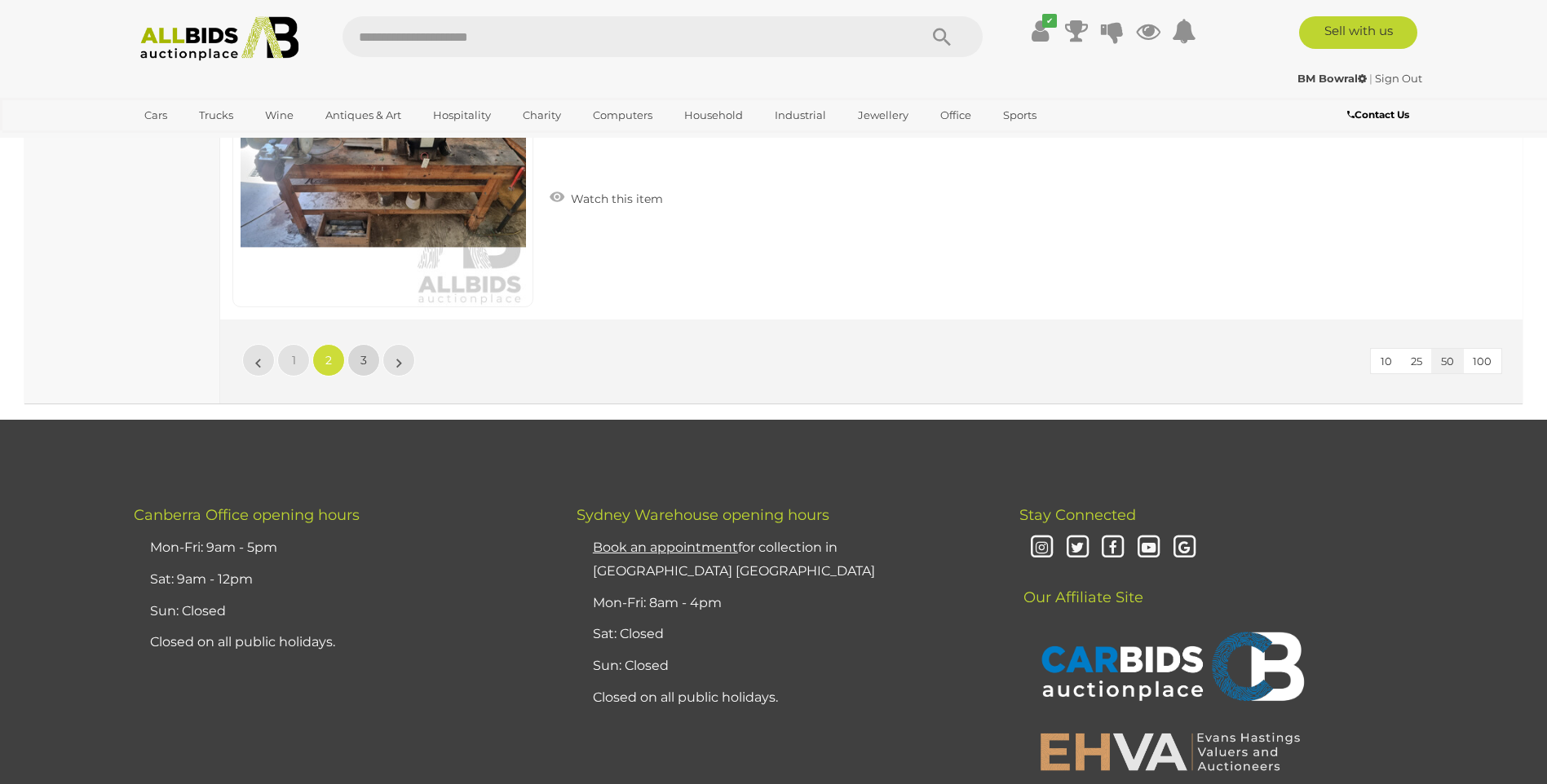
click at [363, 361] on span "3" at bounding box center [364, 361] width 7 height 15
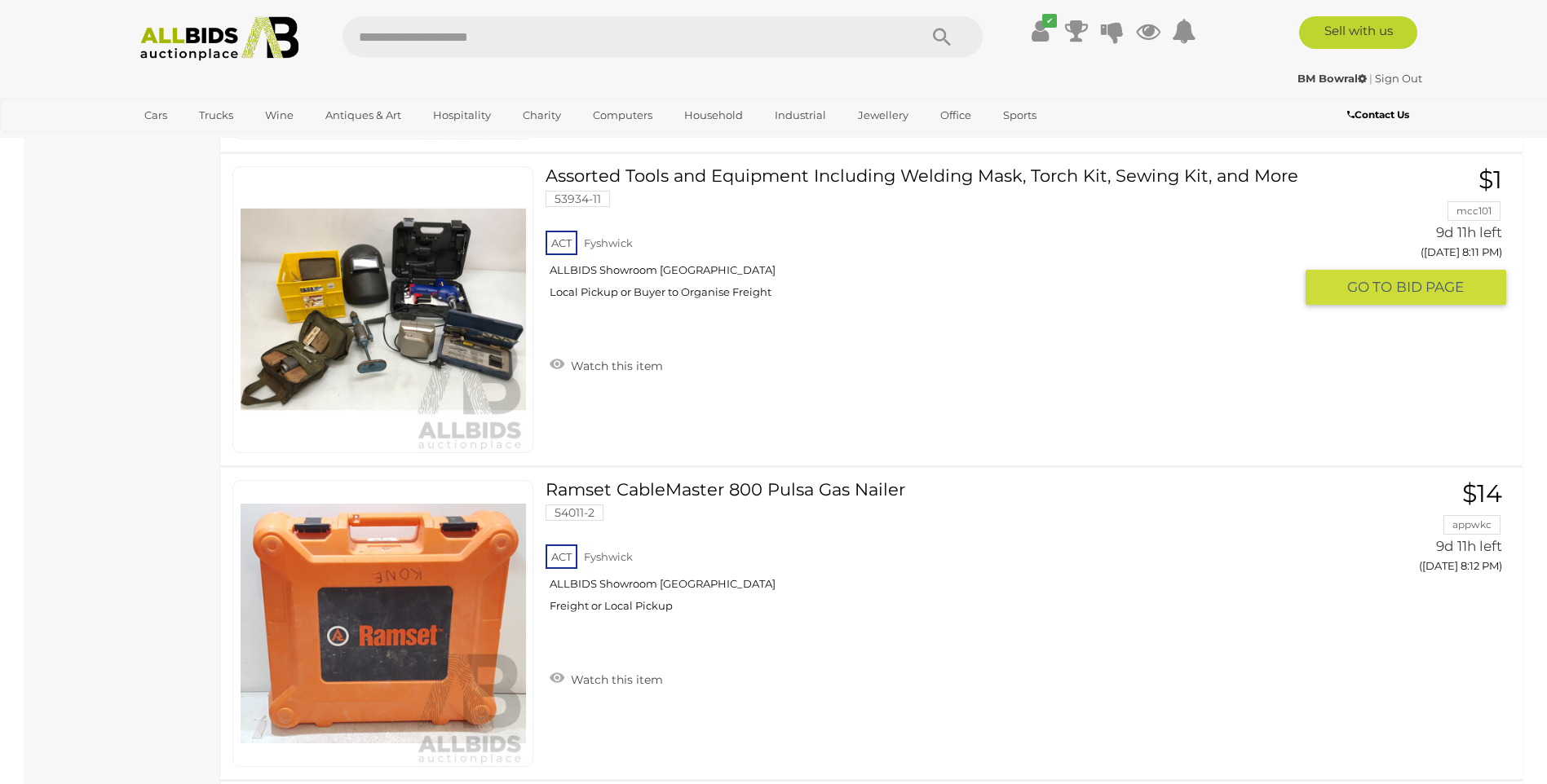
scroll to position [7321, 0]
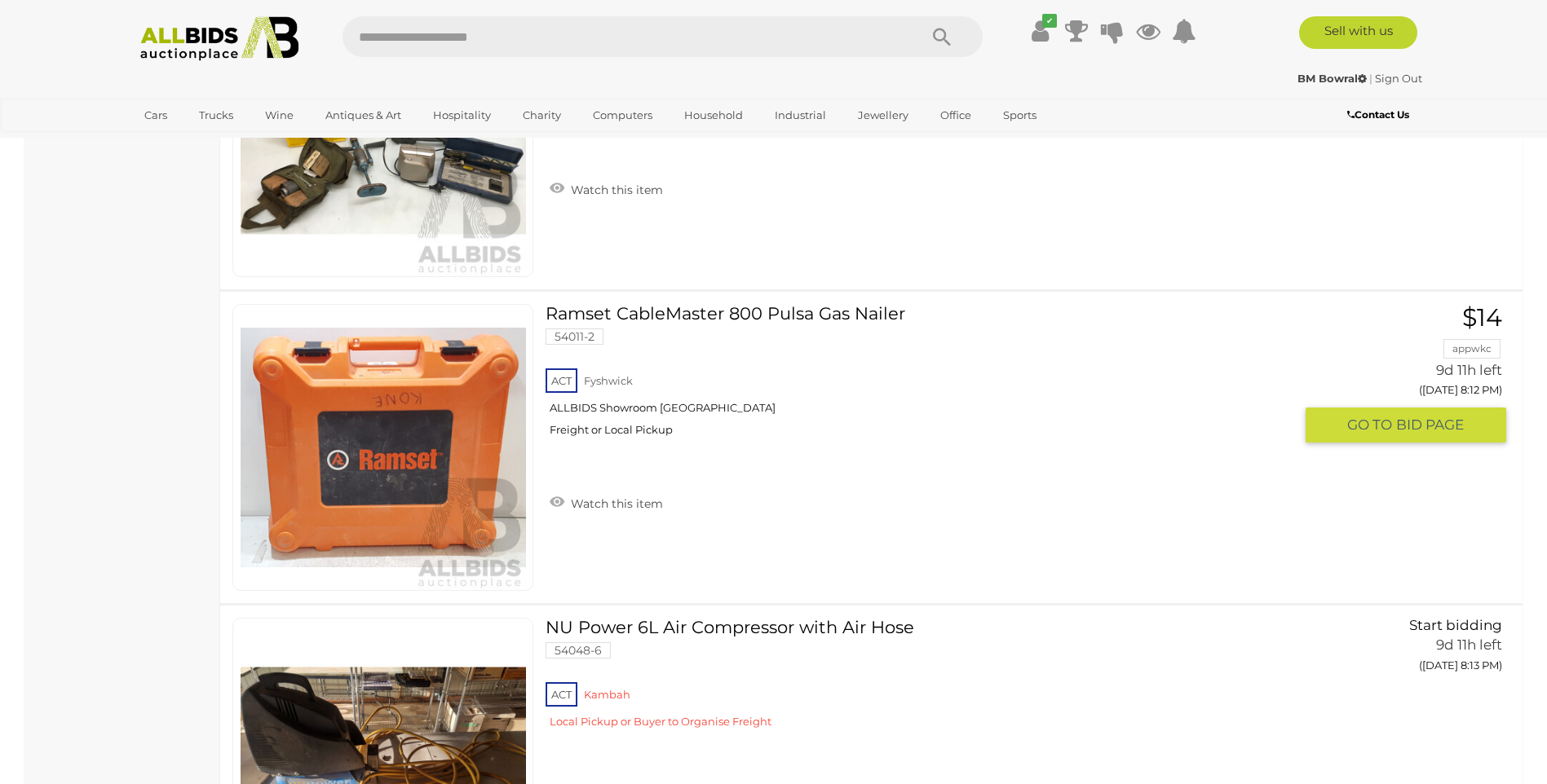
click at [736, 312] on link "Ramset CableMaster 800 Pulsa Gas Nailer 54011-2 ACT Fyshwick ALLBIDS Showroom […" at bounding box center [925, 377] width 735 height 145
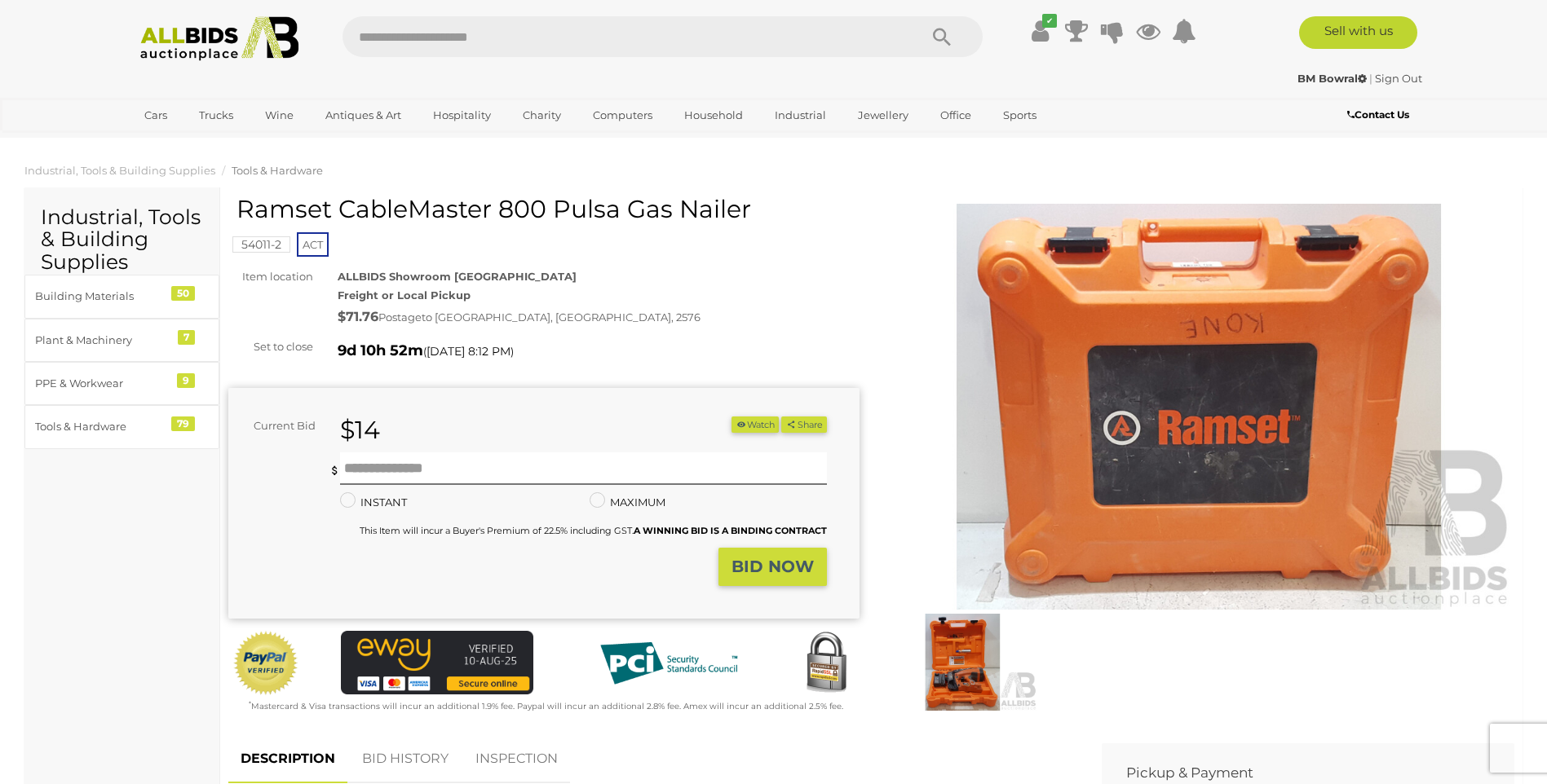
click at [1257, 414] on img at bounding box center [1199, 407] width 631 height 407
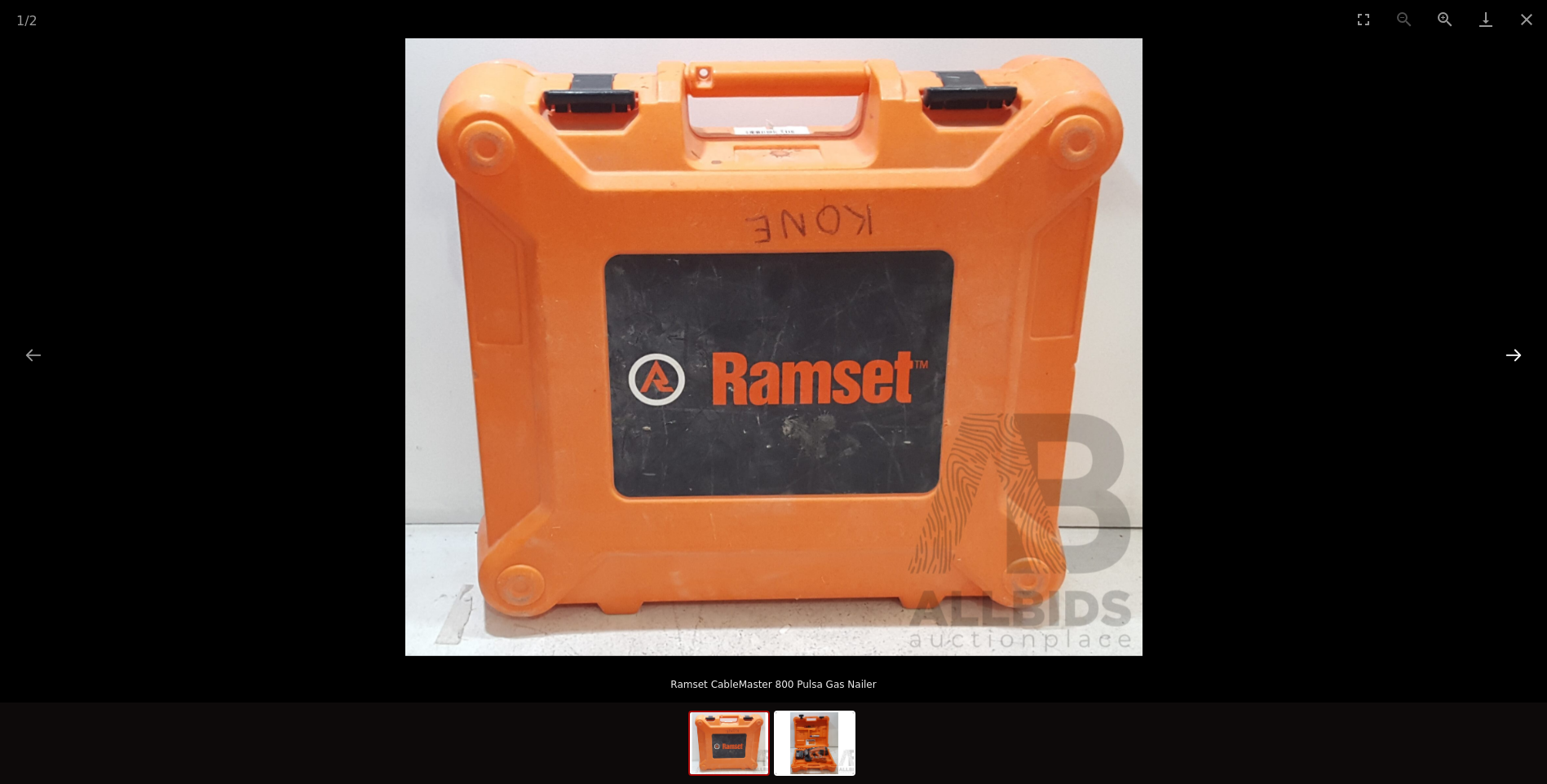
click at [1513, 352] on button "Next slide" at bounding box center [1514, 355] width 34 height 32
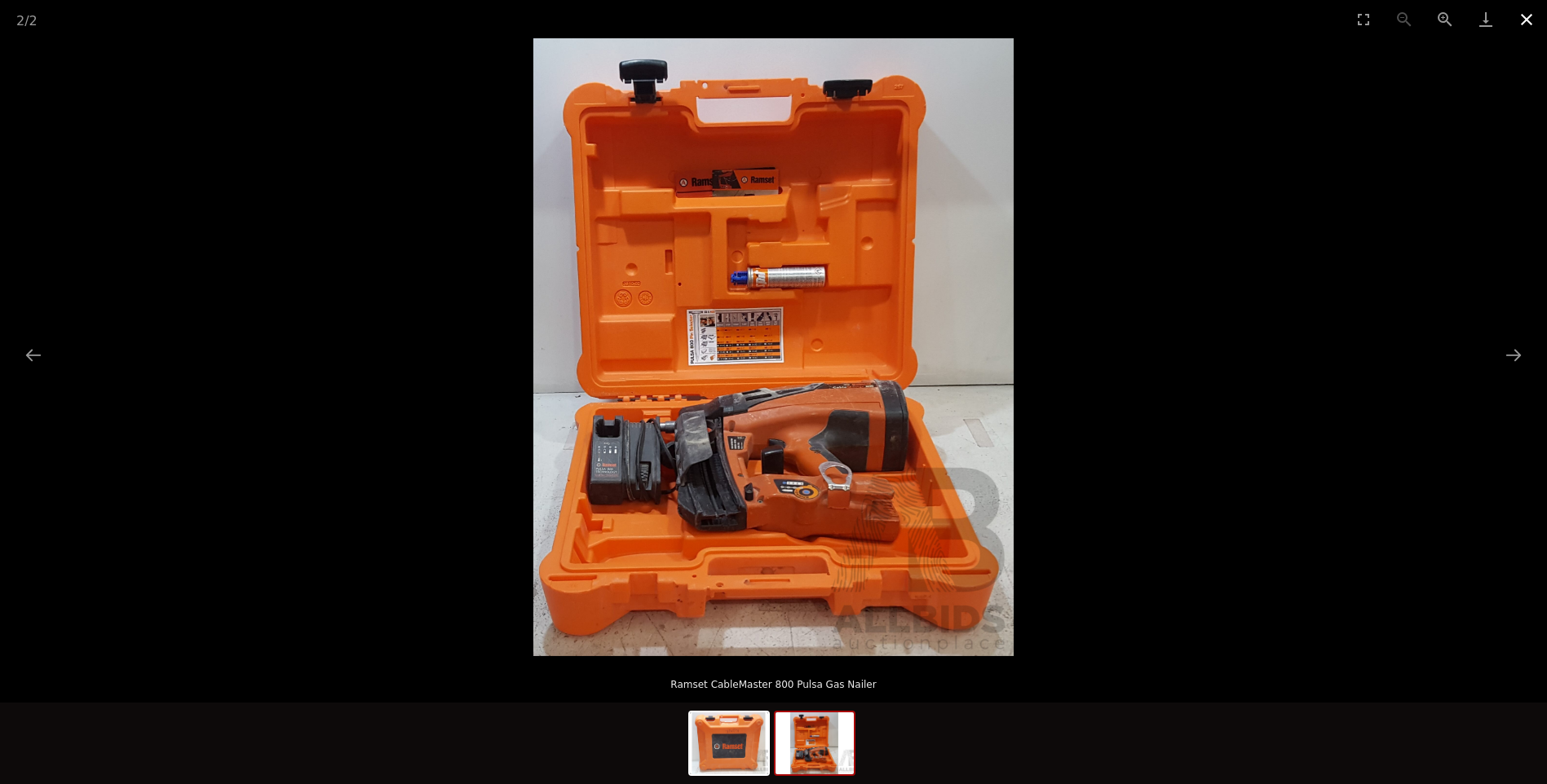
click at [1527, 19] on button "Close gallery" at bounding box center [1527, 19] width 41 height 38
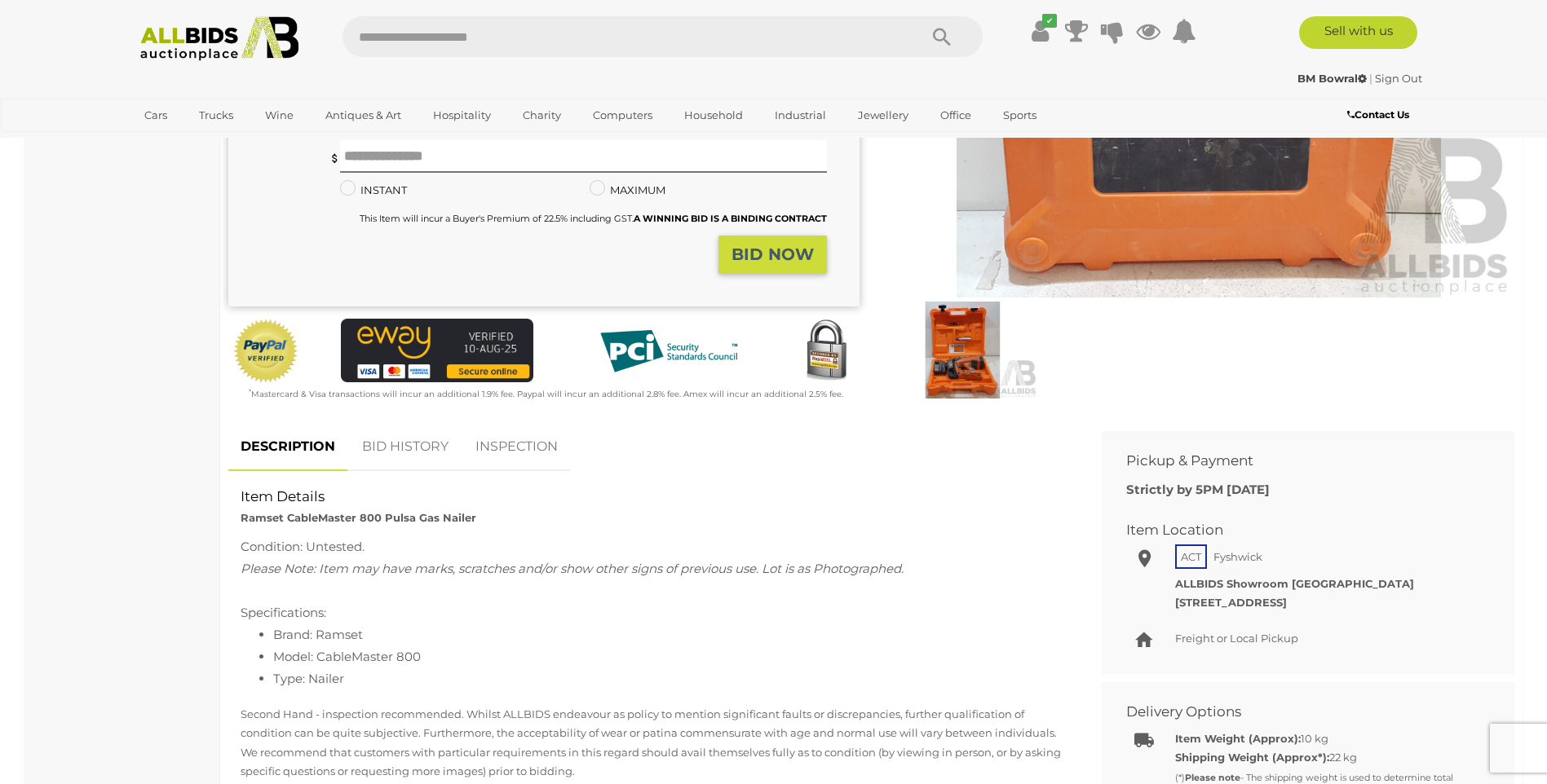
scroll to position [326, 0]
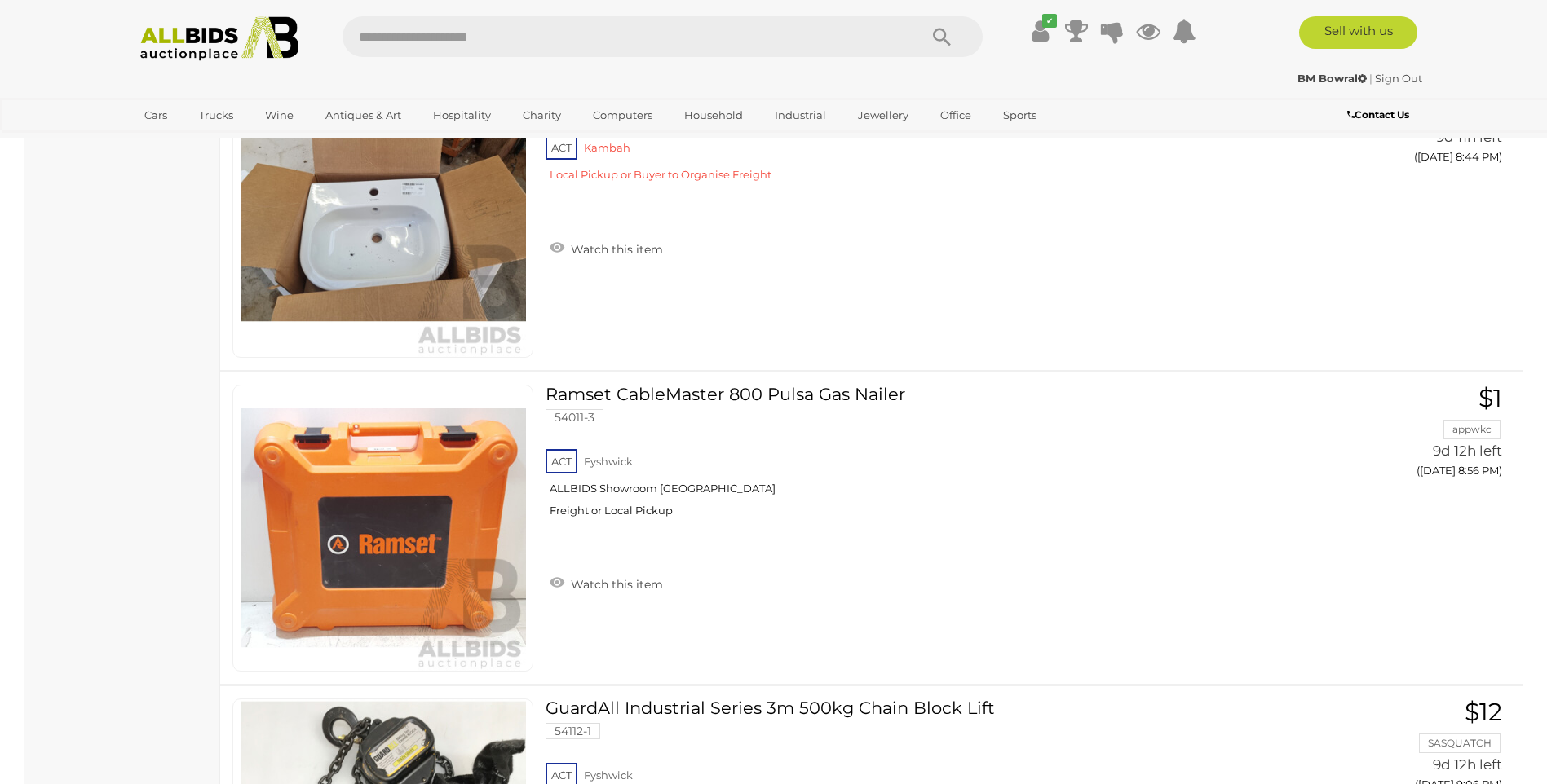
scroll to position [11930, 0]
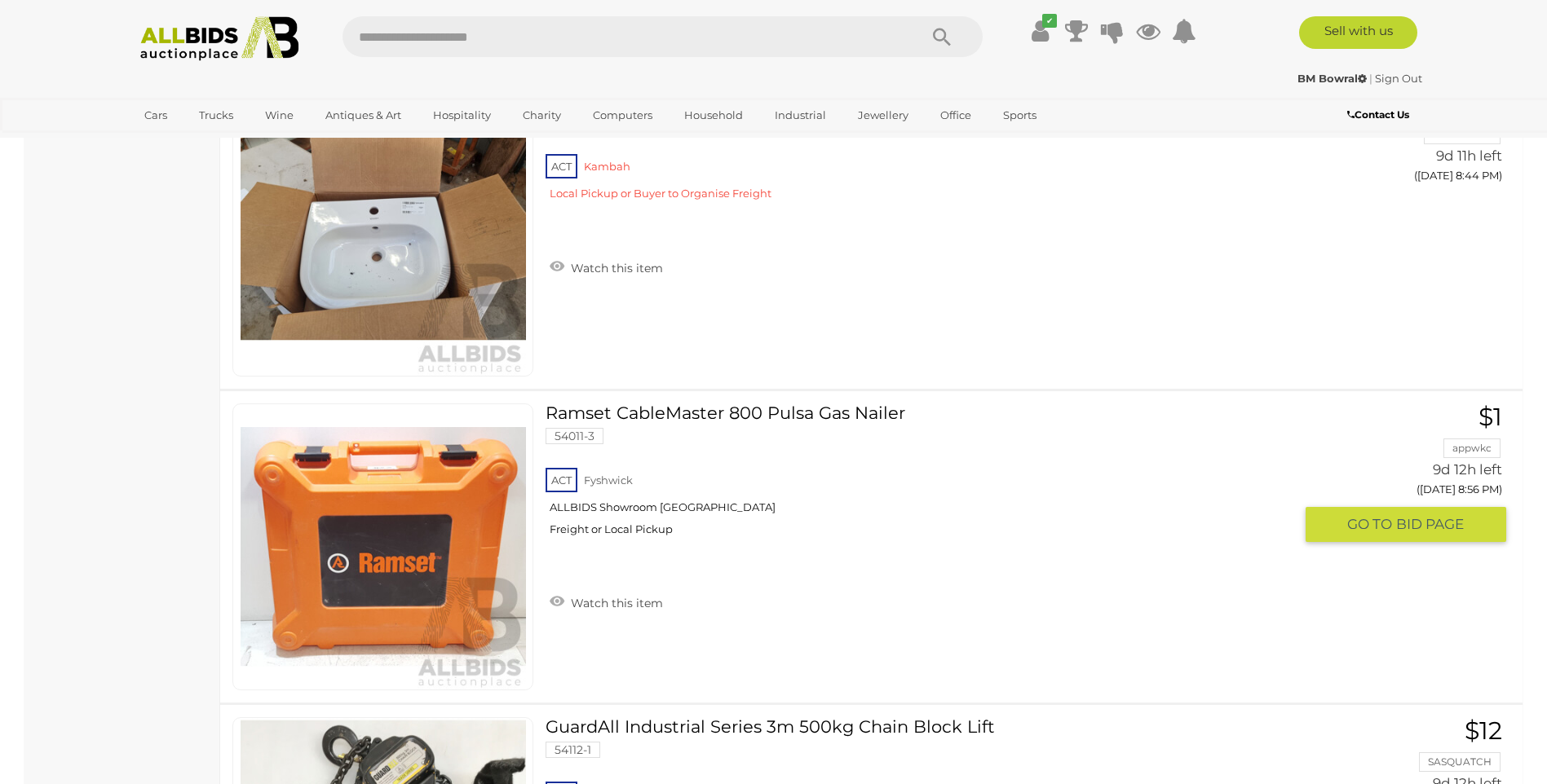
click at [678, 409] on link "Ramset CableMaster 800 Pulsa Gas Nailer 54011-3 ACT Fyshwick ALLBIDS Showroom F…" at bounding box center [925, 476] width 735 height 145
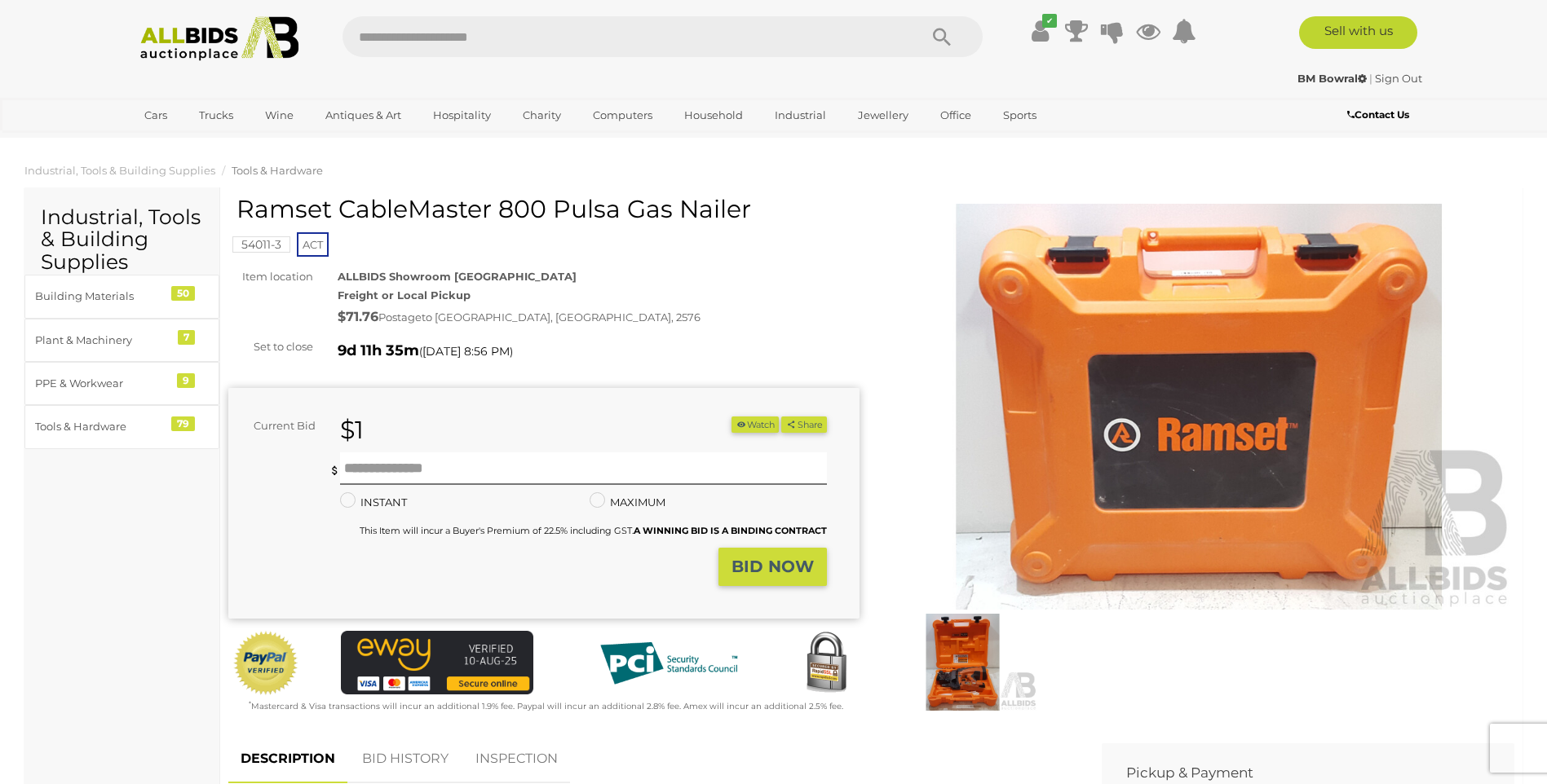
click at [1111, 428] on img at bounding box center [1199, 407] width 631 height 407
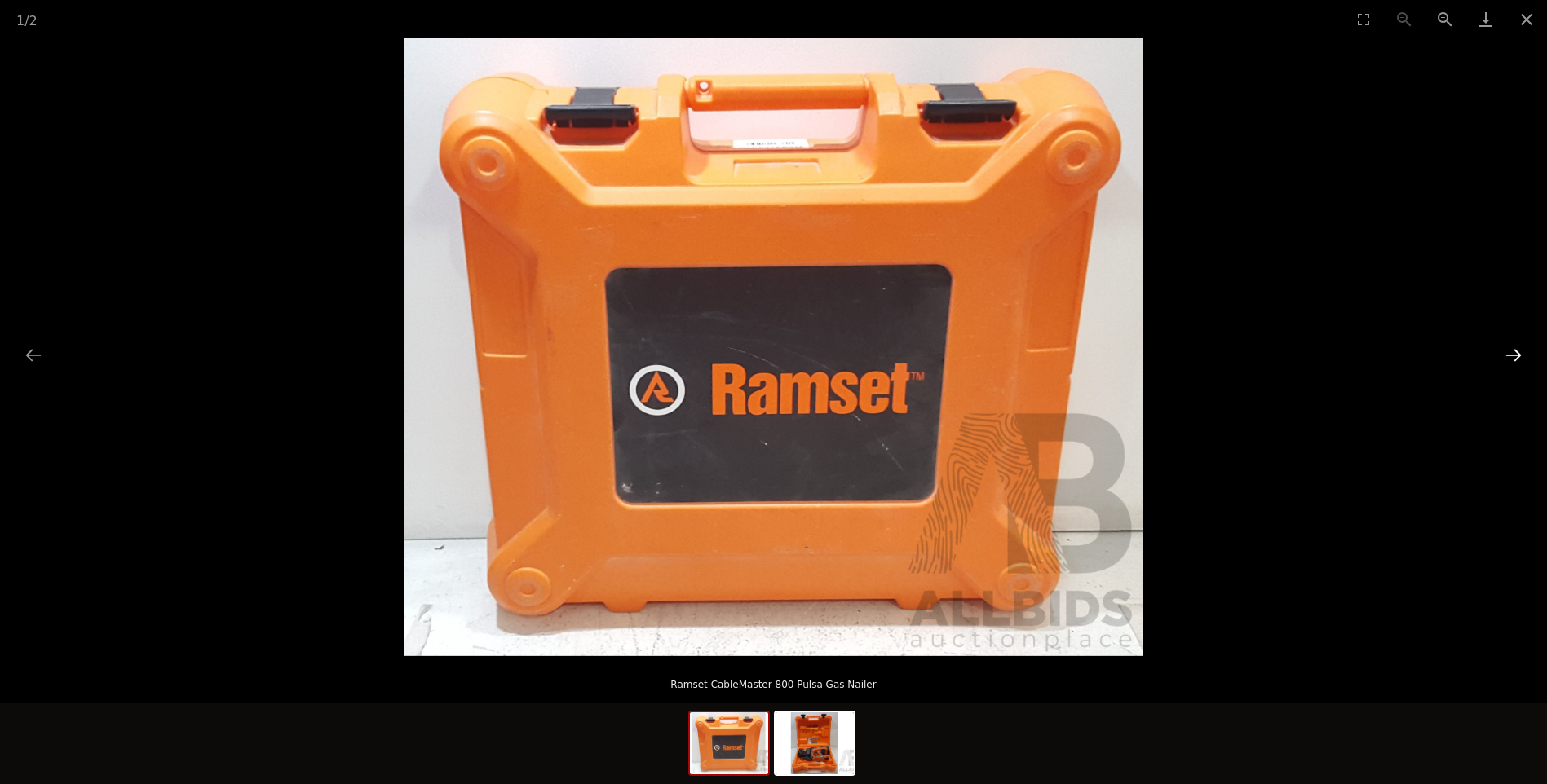
click at [1512, 358] on button "Next slide" at bounding box center [1514, 355] width 34 height 32
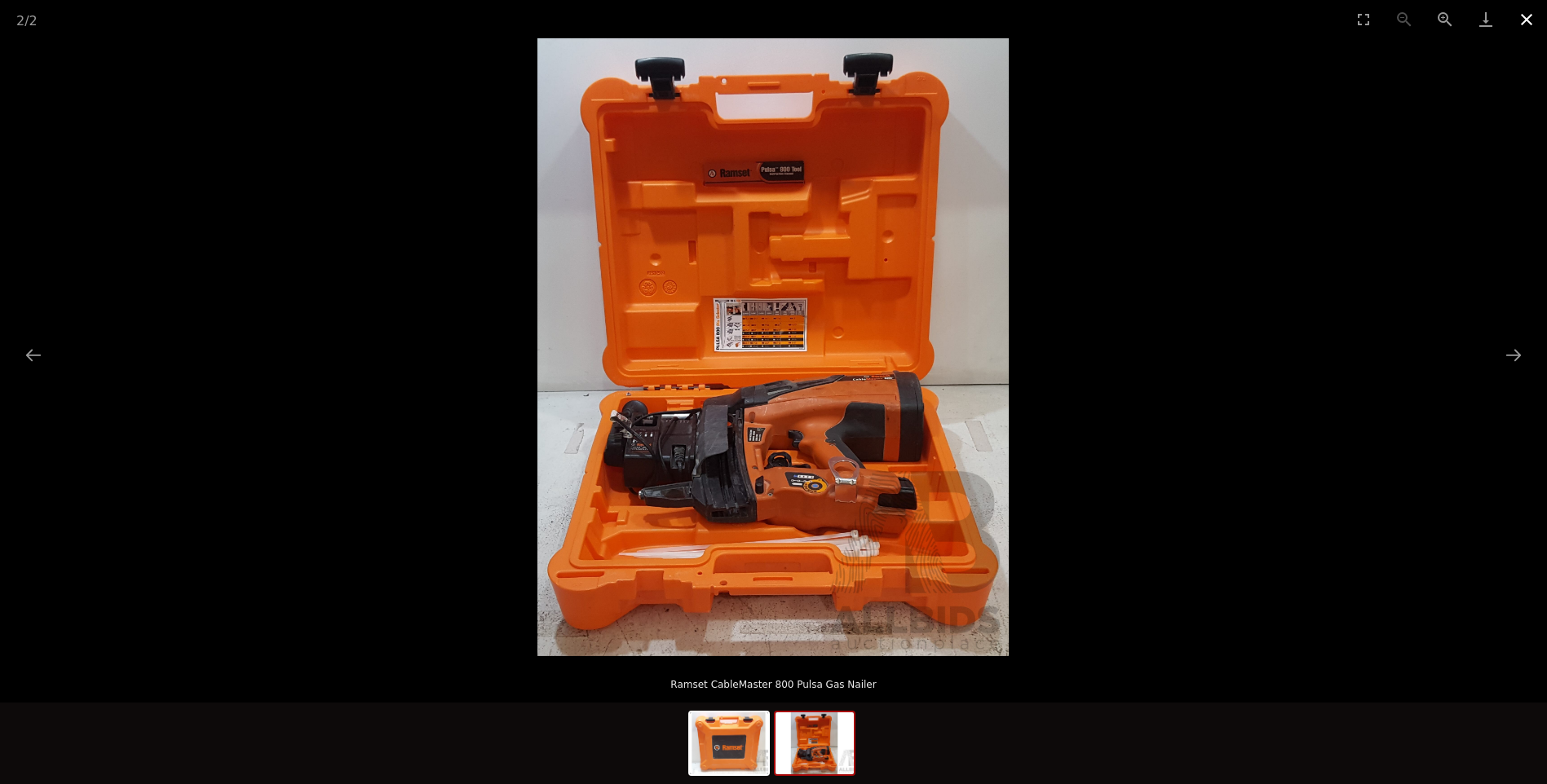
click at [1528, 18] on button "Close gallery" at bounding box center [1527, 19] width 41 height 38
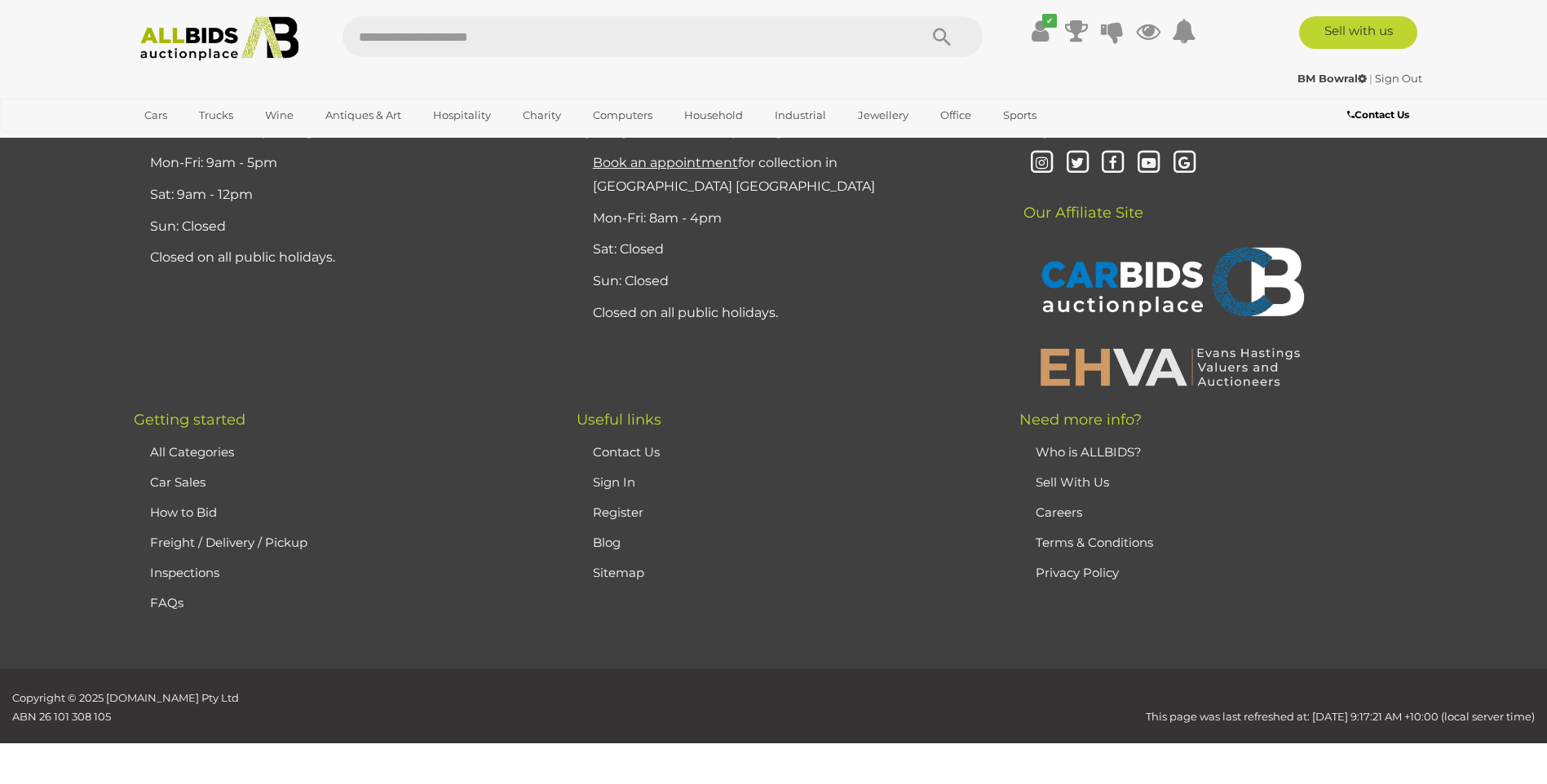
scroll to position [660, 0]
